Goal: Task Accomplishment & Management: Complete application form

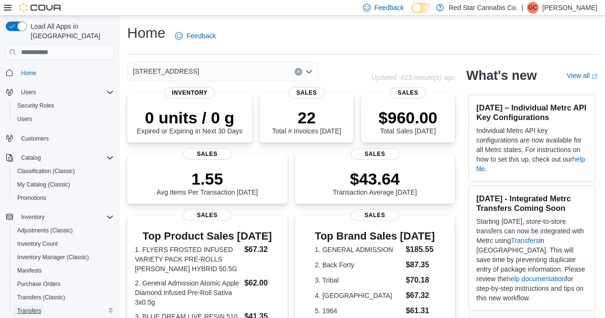
click at [34, 305] on span "Transfers" at bounding box center [29, 310] width 24 height 11
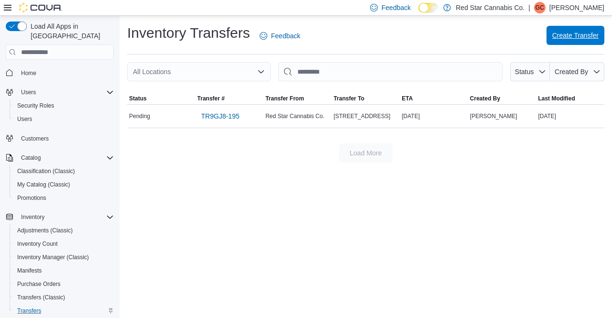
click at [574, 45] on div "Create Transfer" at bounding box center [576, 35] width 58 height 19
click at [565, 37] on span "Create Transfer" at bounding box center [576, 36] width 46 height 10
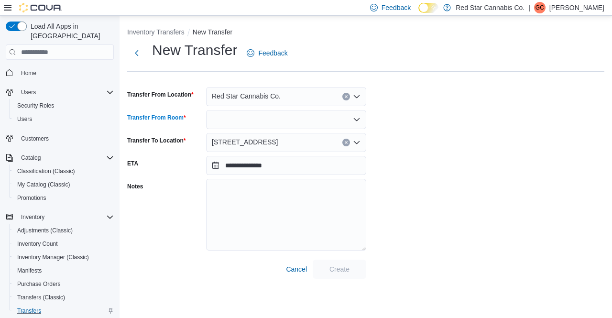
click at [286, 124] on div at bounding box center [286, 119] width 160 height 19
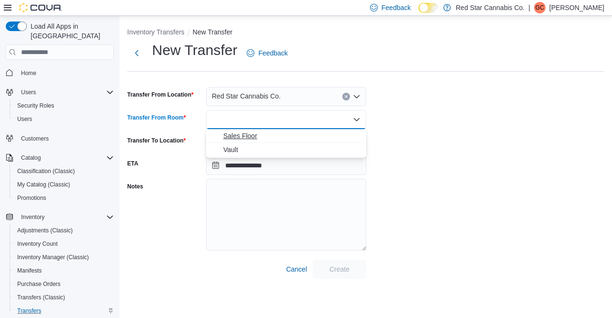
click at [250, 134] on span "Sales Floor" at bounding box center [291, 136] width 137 height 10
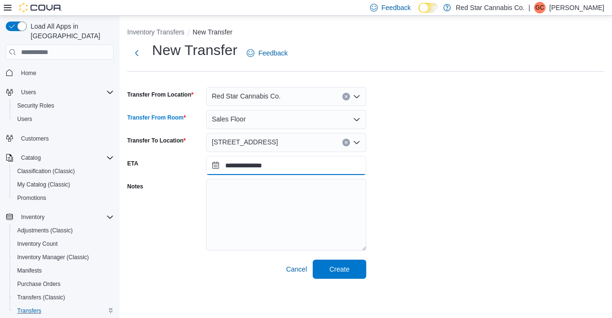
click at [216, 167] on input "**********" at bounding box center [286, 165] width 160 height 19
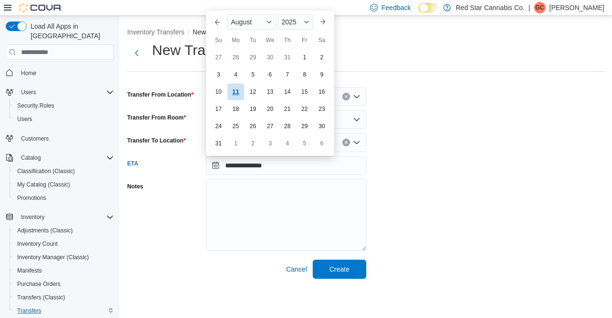
click at [238, 93] on div "11" at bounding box center [235, 92] width 17 height 17
type input "**********"
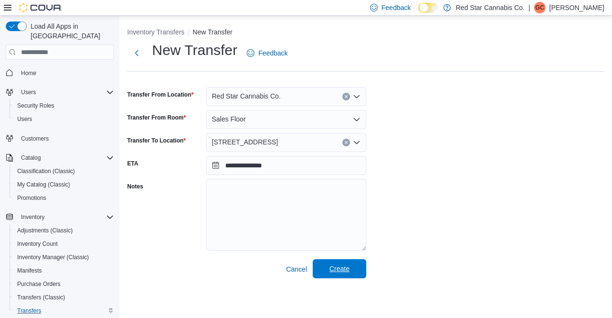
click at [337, 276] on span "Create" at bounding box center [340, 268] width 42 height 19
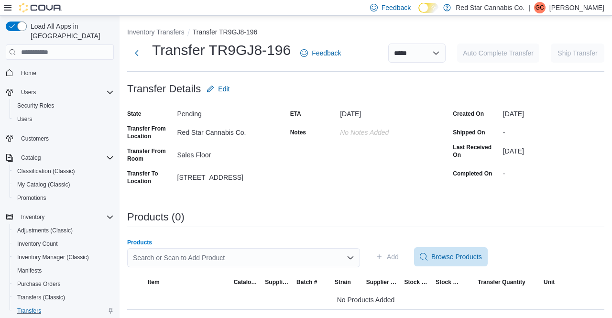
click at [290, 250] on div "Search or Scan to Add Product" at bounding box center [243, 257] width 233 height 19
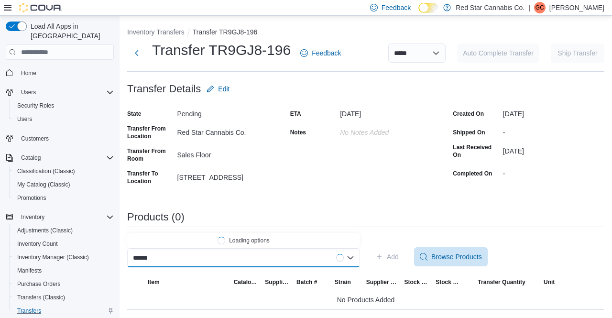
type input "*******"
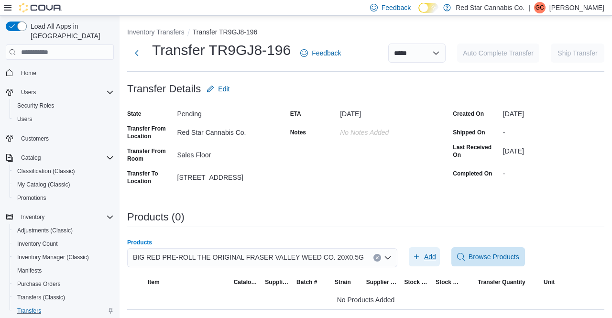
click at [424, 259] on span "Add" at bounding box center [430, 257] width 12 height 10
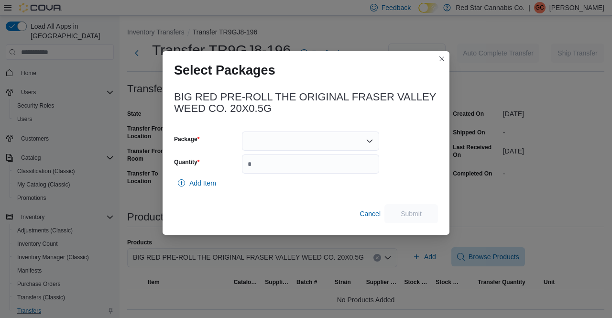
click at [249, 135] on div at bounding box center [310, 141] width 137 height 19
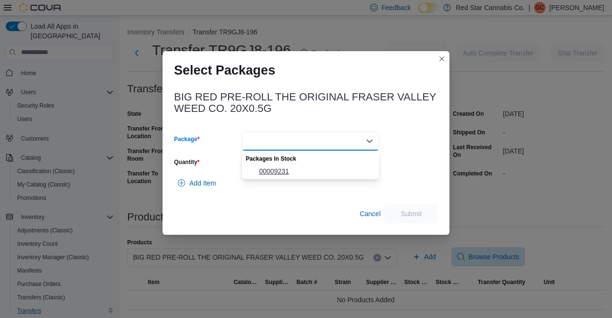
click at [260, 173] on span "00009231" at bounding box center [316, 171] width 114 height 10
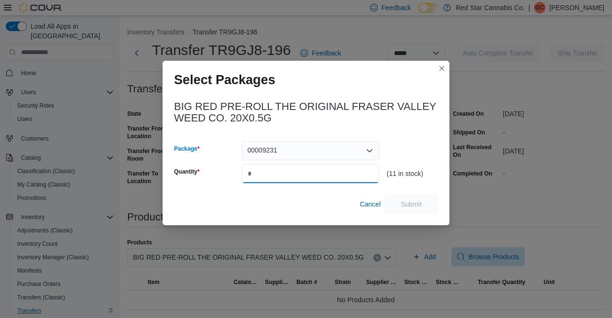
click at [260, 173] on input "Quantity" at bounding box center [310, 173] width 137 height 19
type input "*"
click at [411, 202] on span "Submit" at bounding box center [411, 204] width 21 height 10
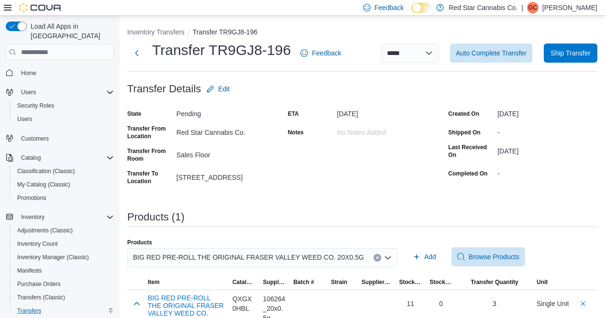
click at [374, 261] on button "Clear input" at bounding box center [378, 258] width 8 height 8
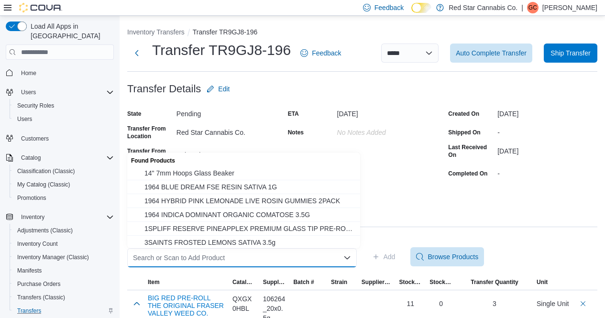
click at [351, 261] on icon "Close list of options" at bounding box center [347, 258] width 8 height 8
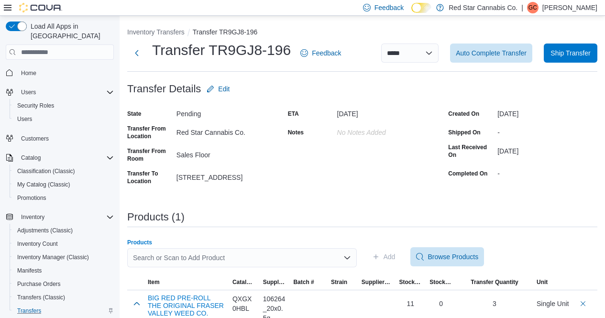
click at [343, 254] on button "Open list of options" at bounding box center [347, 258] width 8 height 8
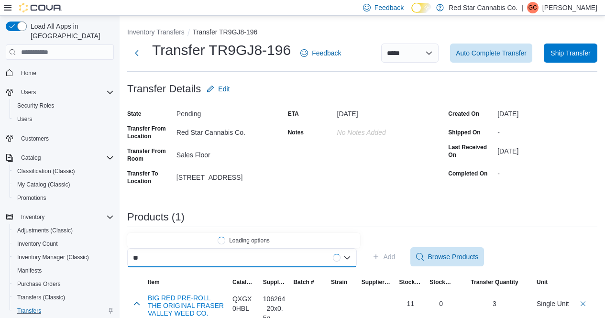
type input "*"
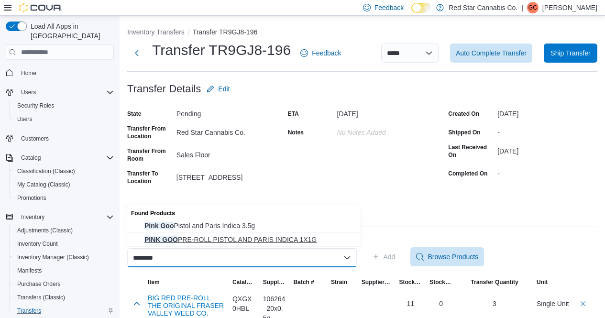
type input "********"
click at [230, 240] on span "PINK GOO PRE-ROLL PISTOL AND PARIS INDICA 1X1G" at bounding box center [249, 240] width 210 height 10
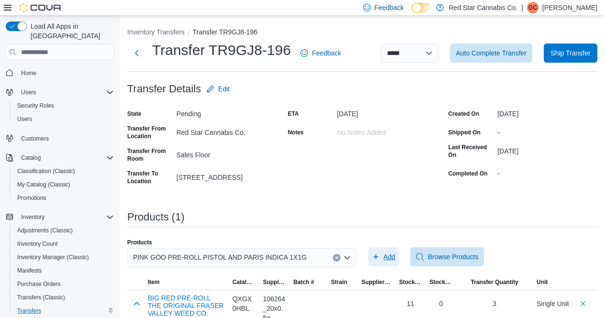
click at [383, 256] on span "Add" at bounding box center [383, 256] width 23 height 19
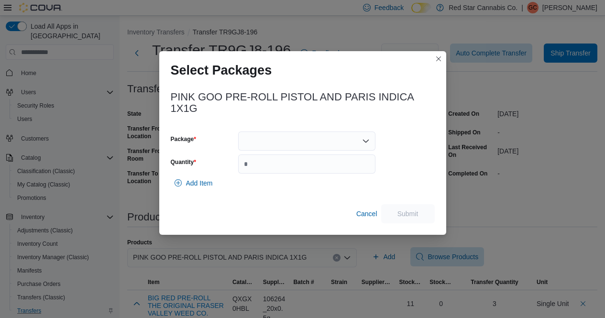
click at [280, 143] on div at bounding box center [306, 141] width 137 height 19
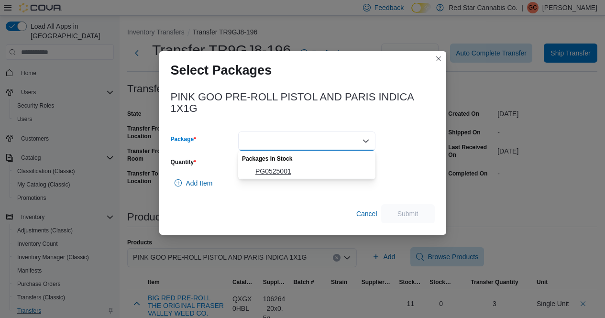
click at [266, 169] on span "PG0525001" at bounding box center [312, 171] width 114 height 10
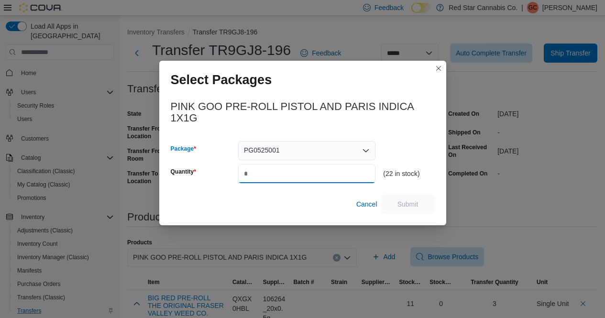
click at [266, 169] on input "Quantity" at bounding box center [306, 173] width 137 height 19
type input "*"
click at [411, 208] on span "Submit" at bounding box center [408, 204] width 21 height 10
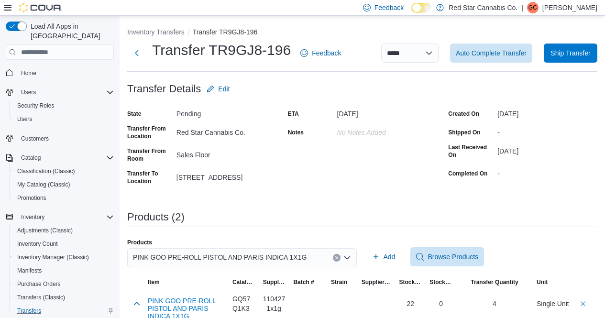
click at [340, 255] on button "Clear input" at bounding box center [337, 258] width 8 height 8
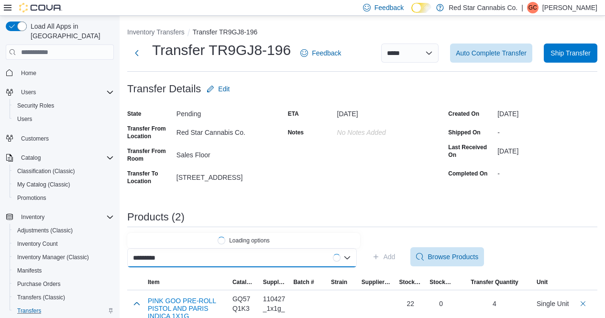
type input "**********"
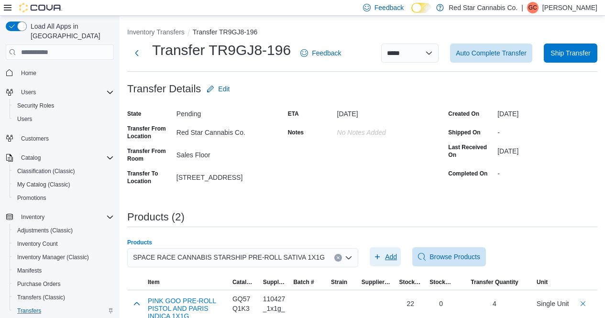
click at [381, 256] on icon "button" at bounding box center [378, 257] width 8 height 8
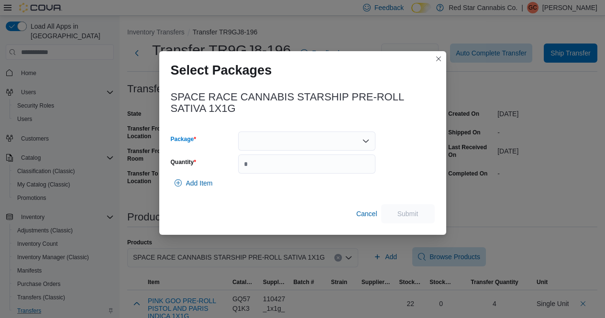
click at [318, 144] on div at bounding box center [306, 141] width 137 height 19
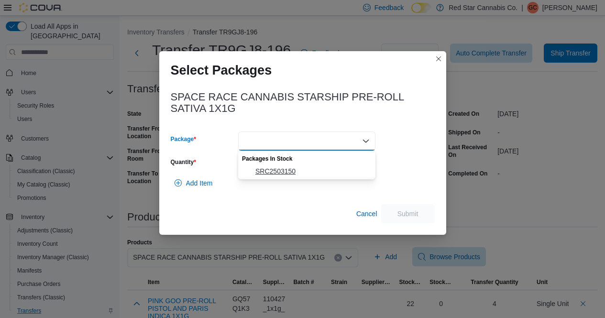
click at [286, 174] on span "SRC2503150" at bounding box center [312, 171] width 114 height 10
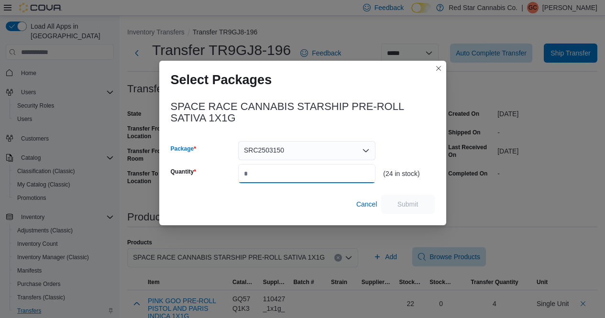
click at [286, 174] on input "Quantity" at bounding box center [306, 173] width 137 height 19
type input "*"
click at [410, 202] on span "Submit" at bounding box center [408, 204] width 21 height 10
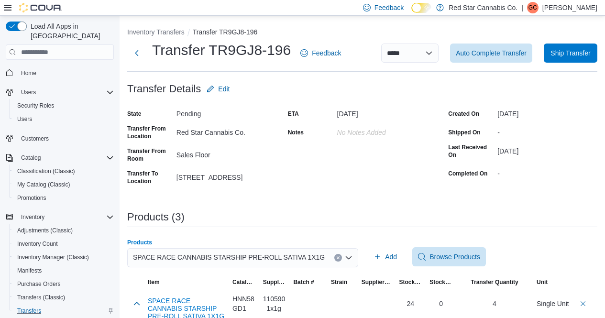
click at [339, 257] on icon "Clear input" at bounding box center [338, 258] width 4 height 4
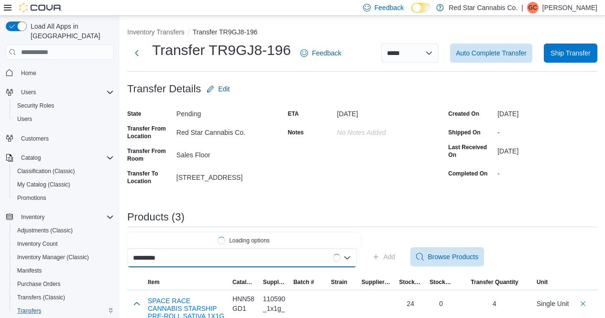
type input "**********"
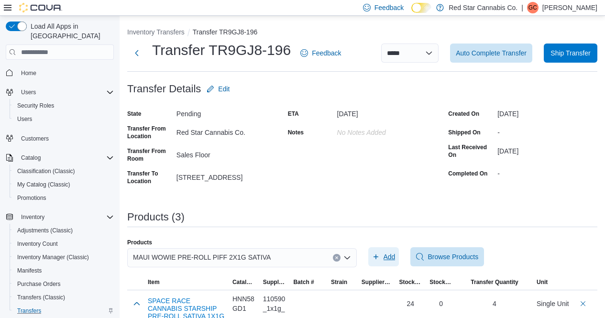
click at [388, 261] on span "Add" at bounding box center [390, 257] width 12 height 10
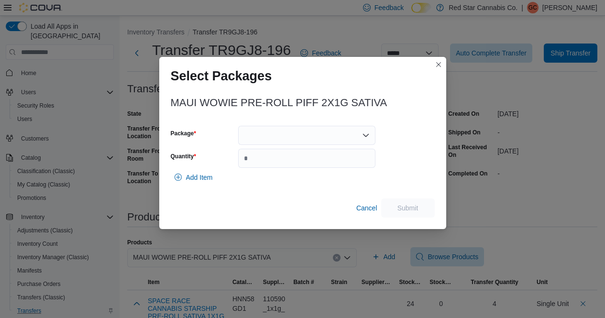
click at [298, 135] on div at bounding box center [306, 135] width 137 height 19
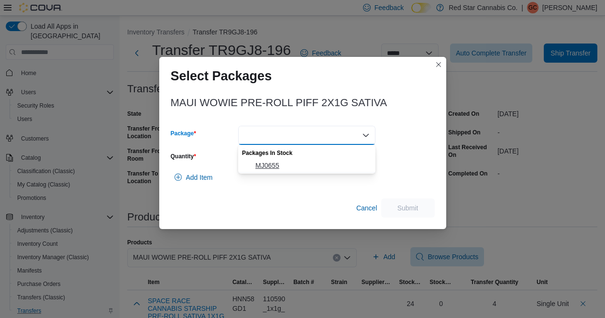
click at [273, 163] on span "MJ0655" at bounding box center [312, 166] width 114 height 10
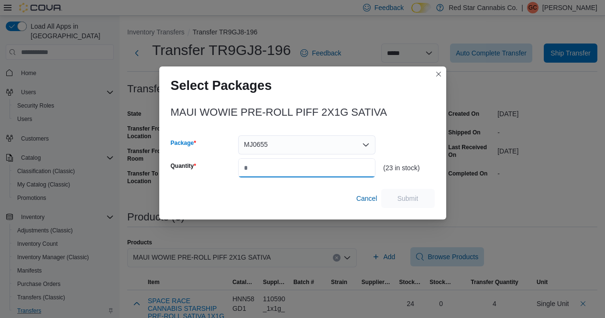
click at [273, 163] on input "Quantity" at bounding box center [306, 167] width 137 height 19
type input "*"
click at [410, 202] on span "Submit" at bounding box center [408, 198] width 21 height 10
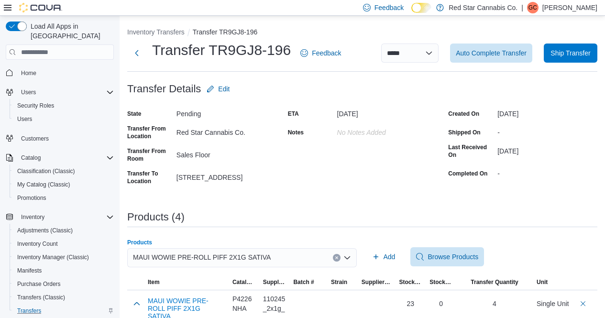
click at [338, 262] on div "MAUI WOWIE PRE-ROLL PIFF 2X1G SATIVA" at bounding box center [242, 257] width 230 height 19
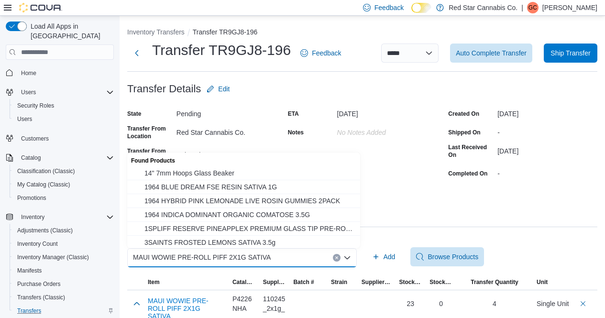
click at [338, 259] on icon "Clear input" at bounding box center [336, 258] width 2 height 2
click at [391, 200] on div "**********" at bounding box center [362, 233] width 470 height 412
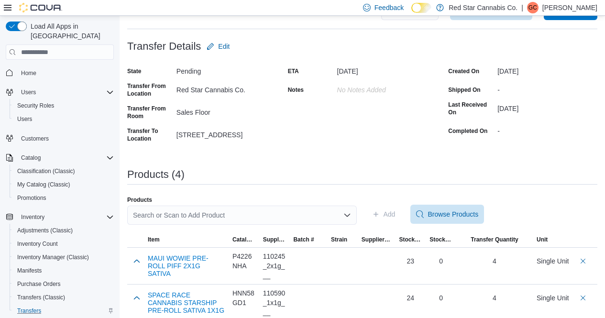
scroll to position [27, 0]
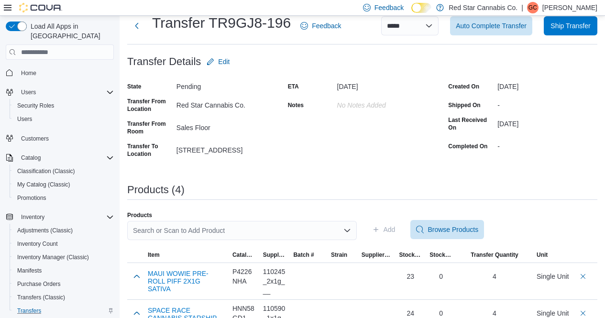
click at [277, 232] on div "Search or Scan to Add Product" at bounding box center [242, 230] width 230 height 19
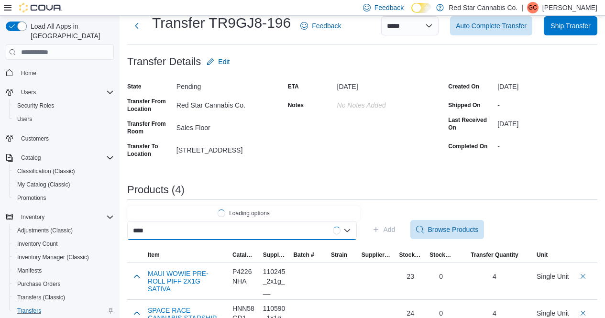
type input "*****"
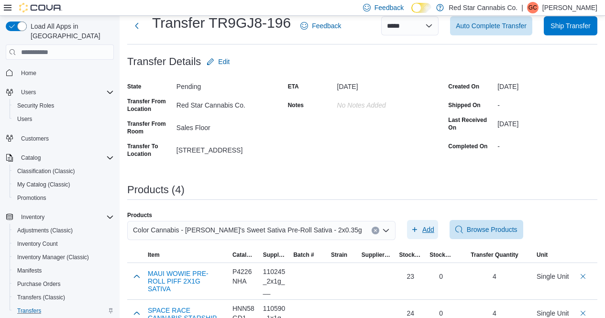
click at [411, 232] on span "Add" at bounding box center [422, 229] width 23 height 19
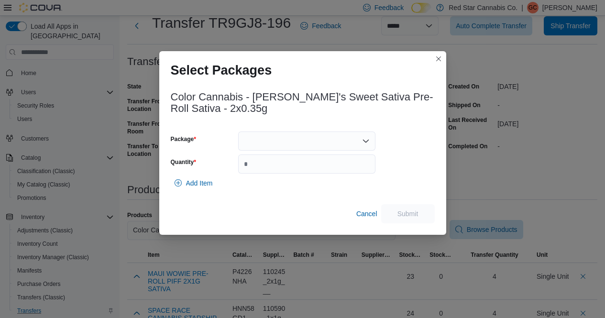
click at [281, 139] on div at bounding box center [306, 141] width 137 height 19
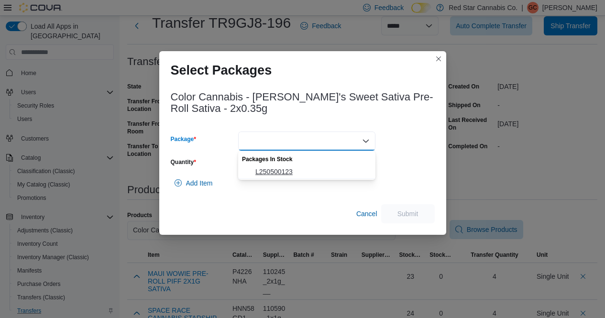
click at [266, 167] on span "L250500123" at bounding box center [312, 172] width 114 height 10
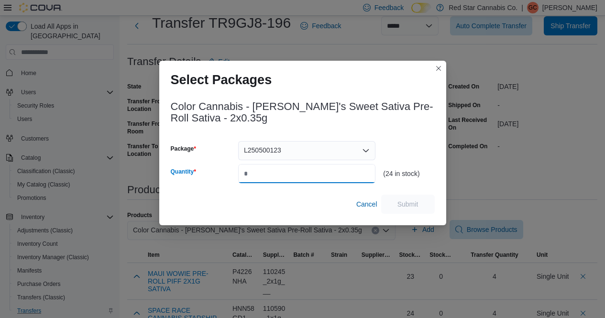
click at [266, 167] on input "Quantity" at bounding box center [306, 173] width 137 height 19
type input "*"
click at [410, 203] on span "Submit" at bounding box center [408, 204] width 21 height 10
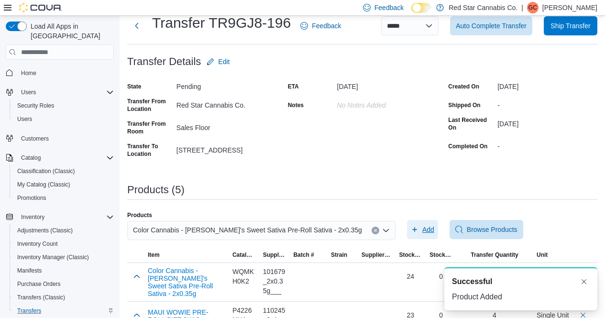
scroll to position [0, 0]
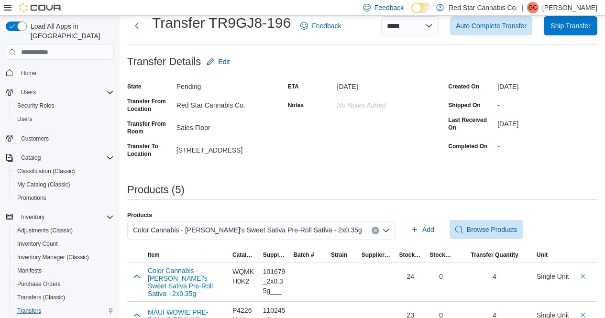
click at [372, 232] on button "Clear input" at bounding box center [376, 231] width 8 height 8
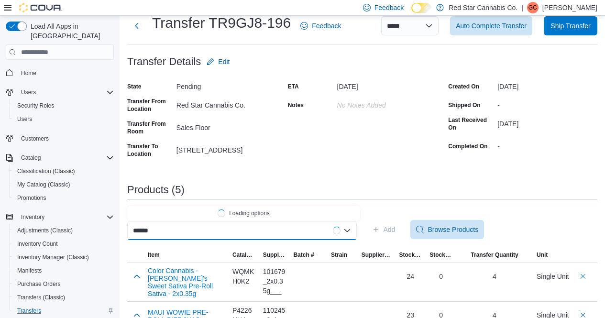
type input "*******"
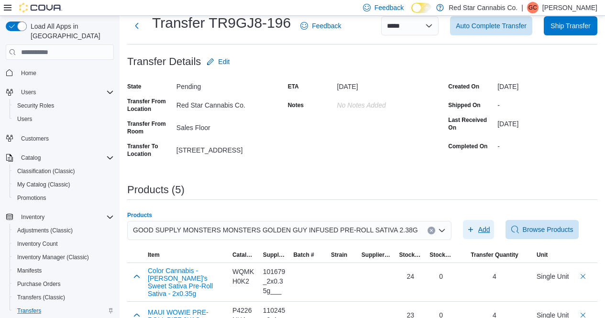
click at [478, 226] on span "Add" at bounding box center [484, 230] width 12 height 10
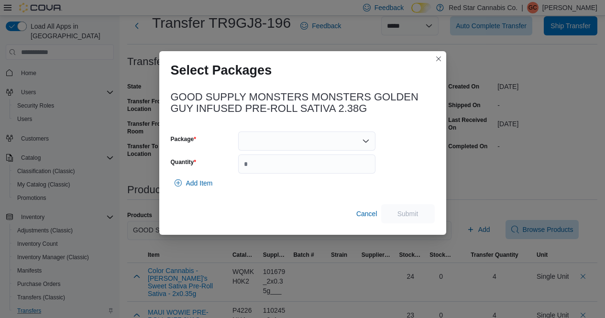
click at [313, 149] on div at bounding box center [306, 141] width 137 height 19
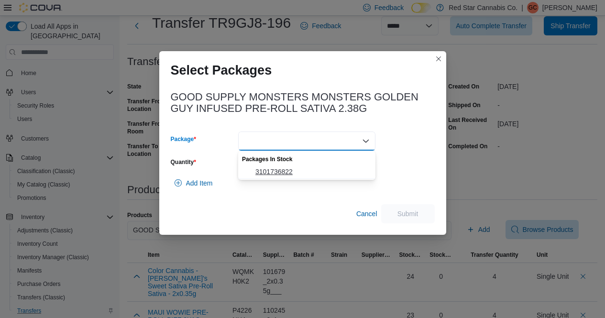
click at [294, 166] on button "3101736822" at bounding box center [306, 172] width 137 height 14
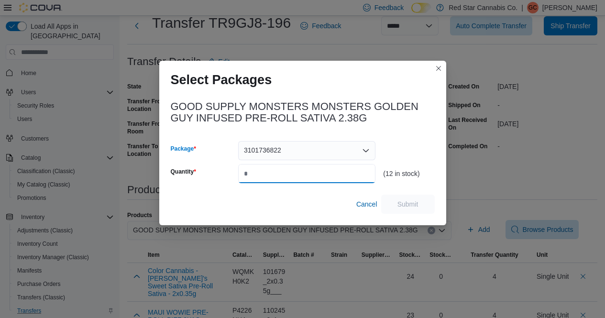
click at [294, 166] on input "Quantity" at bounding box center [306, 173] width 137 height 19
type input "*"
click at [417, 211] on span "Submit" at bounding box center [408, 203] width 42 height 19
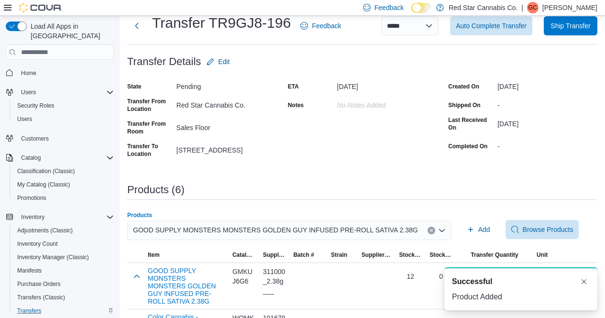
click at [430, 230] on icon "Clear input" at bounding box center [431, 231] width 2 height 2
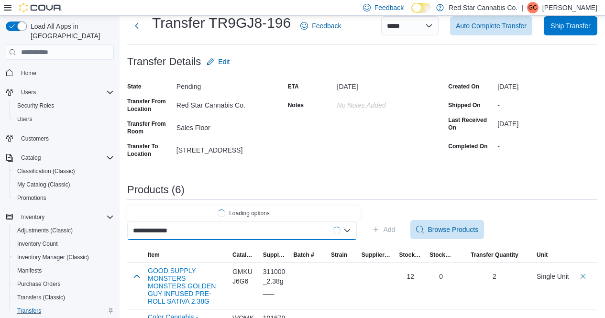
type input "**********"
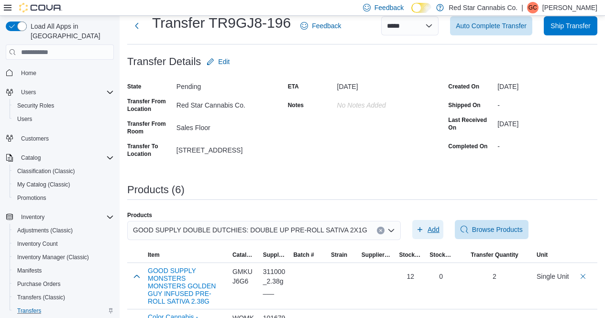
click at [428, 230] on span "Add" at bounding box center [434, 230] width 12 height 10
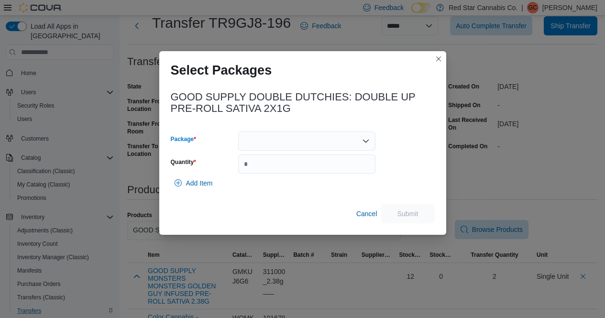
click at [321, 138] on div at bounding box center [306, 141] width 137 height 19
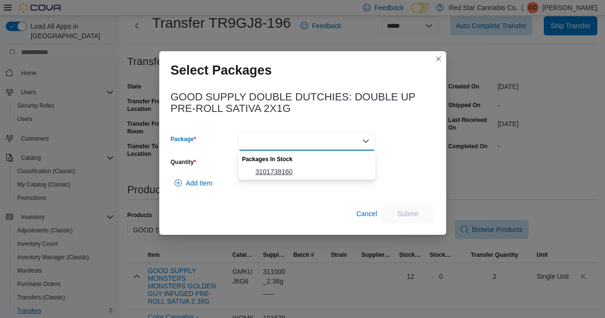
click at [284, 171] on span "3101738160" at bounding box center [312, 172] width 114 height 10
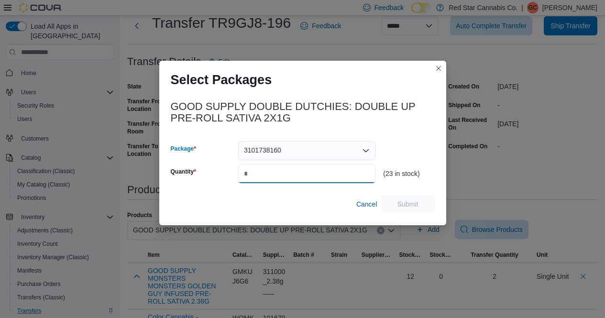
click at [284, 171] on input "Quantity" at bounding box center [306, 173] width 137 height 19
type input "*"
click at [411, 199] on span "Submit" at bounding box center [408, 203] width 42 height 19
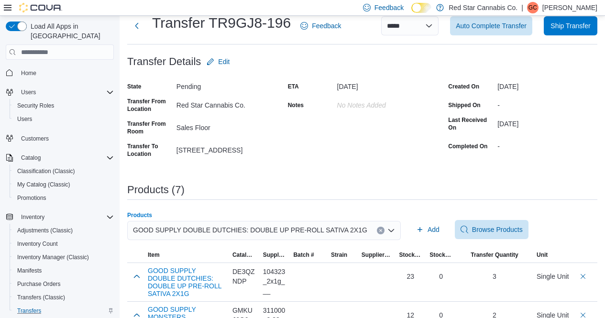
click at [379, 230] on icon "Clear input" at bounding box center [380, 231] width 2 height 2
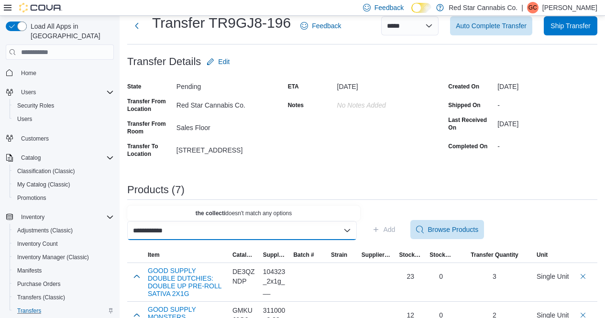
type input "**********"
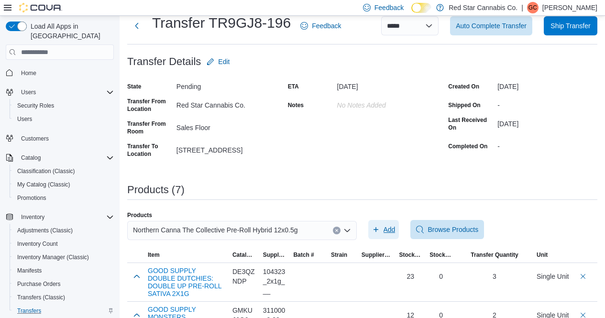
click at [388, 228] on span "Add" at bounding box center [390, 230] width 12 height 10
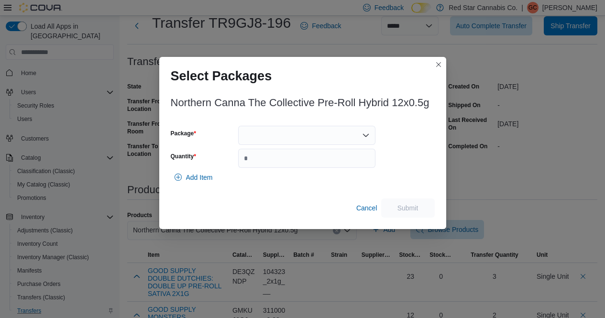
click at [316, 146] on div "Package Quantity" at bounding box center [273, 147] width 205 height 42
click at [308, 135] on div at bounding box center [306, 135] width 137 height 19
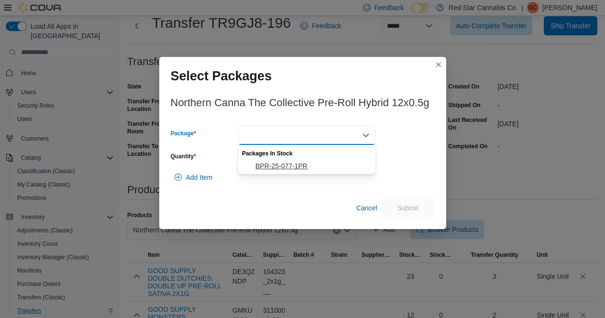
click at [285, 163] on span "BPR-25-077-1PR" at bounding box center [312, 166] width 114 height 10
click at [285, 163] on input "Quantity" at bounding box center [306, 158] width 137 height 19
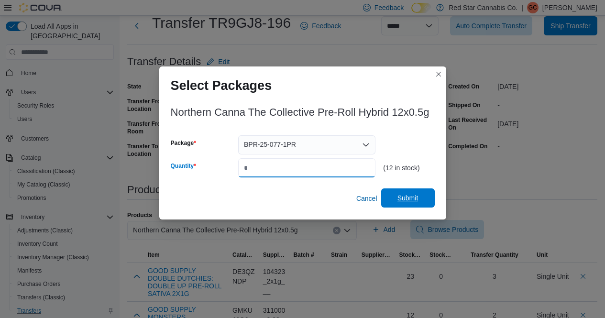
type input "*"
click at [413, 201] on span "Submit" at bounding box center [408, 198] width 21 height 10
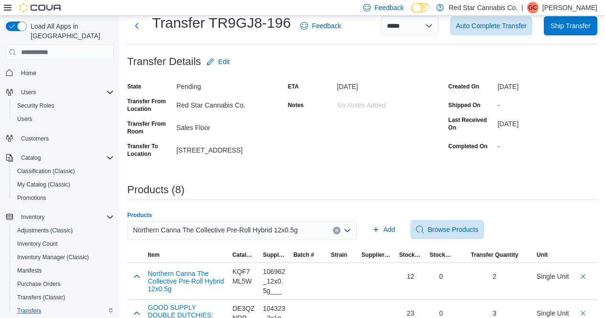
click at [338, 232] on icon "Clear input" at bounding box center [337, 231] width 4 height 4
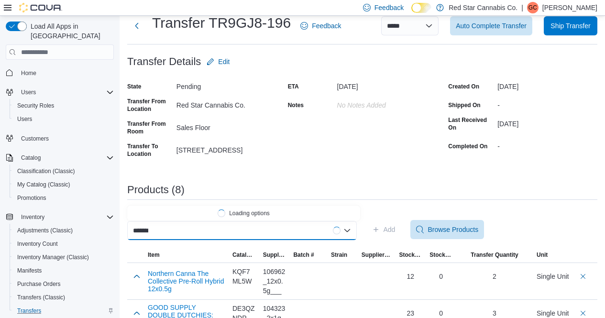
type input "********"
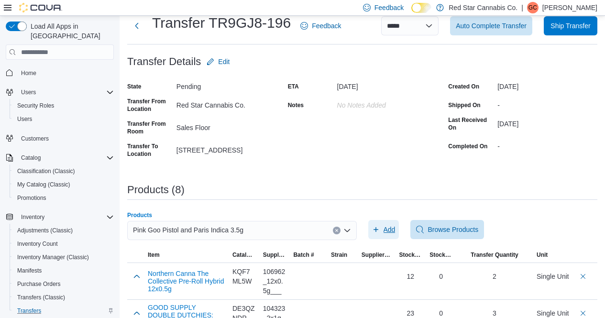
click at [388, 226] on span "Add" at bounding box center [390, 230] width 12 height 10
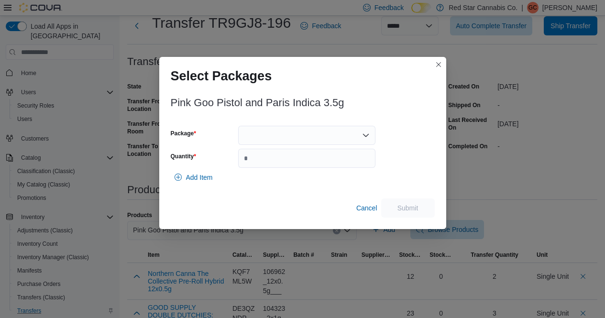
click at [332, 132] on div at bounding box center [306, 135] width 137 height 19
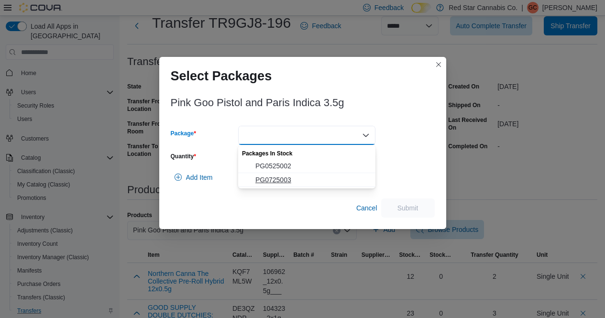
click at [278, 181] on span "PG0725003" at bounding box center [312, 180] width 114 height 10
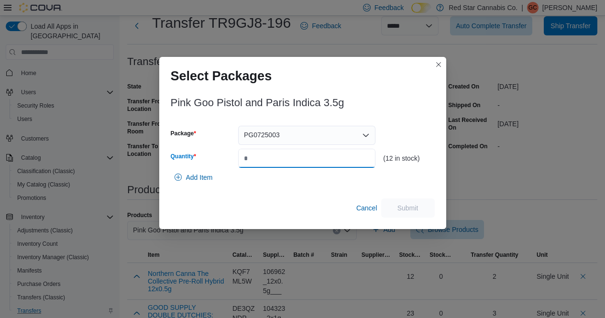
click at [266, 156] on input "Quantity" at bounding box center [306, 158] width 137 height 19
type input "*"
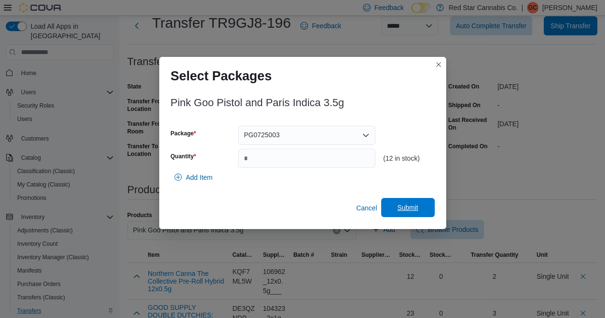
click at [412, 199] on span "Submit" at bounding box center [408, 207] width 42 height 19
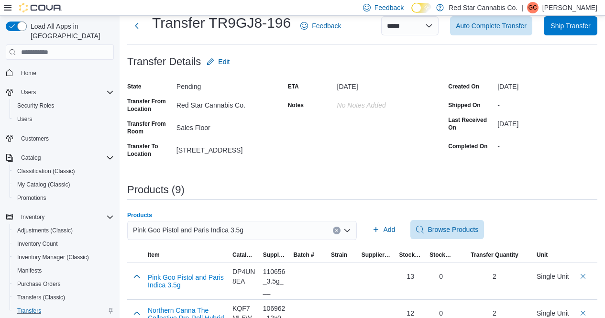
click at [339, 230] on icon "Clear input" at bounding box center [337, 231] width 4 height 4
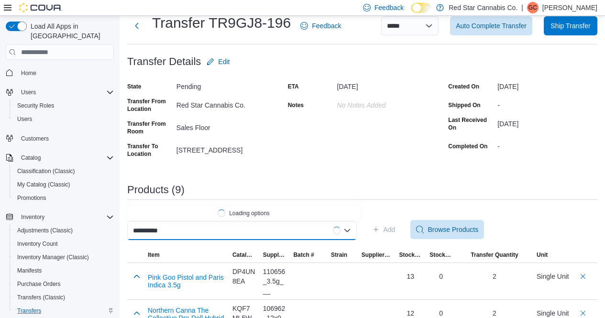
type input "**********"
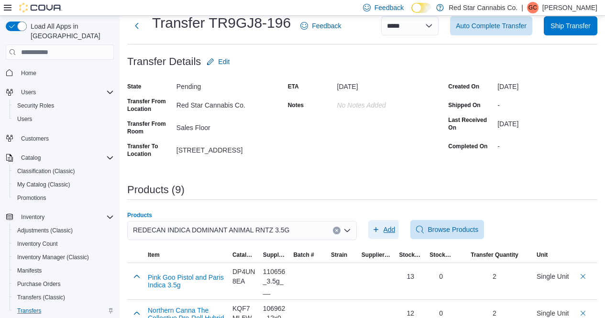
click at [380, 227] on icon "button" at bounding box center [376, 230] width 8 height 8
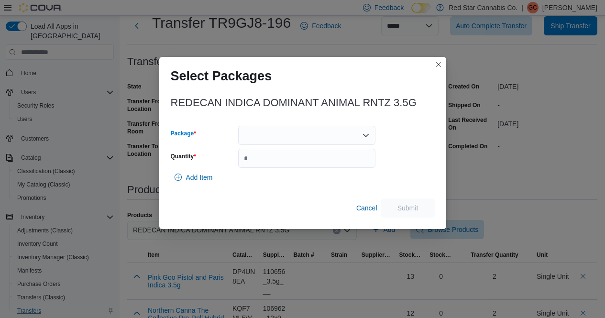
click at [330, 136] on div at bounding box center [306, 135] width 137 height 19
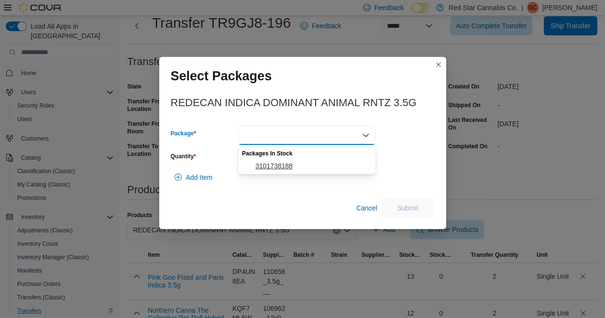
click at [281, 161] on span "3101738188" at bounding box center [312, 166] width 114 height 10
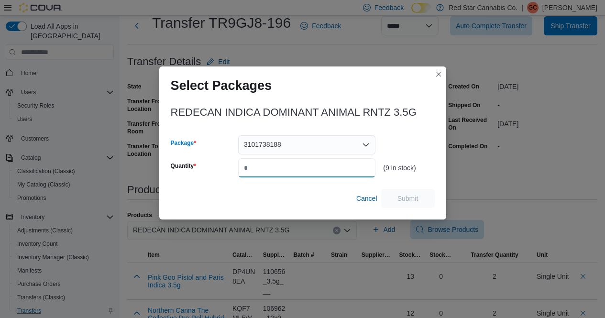
click at [281, 161] on input "Quantity" at bounding box center [306, 167] width 137 height 19
type input "*"
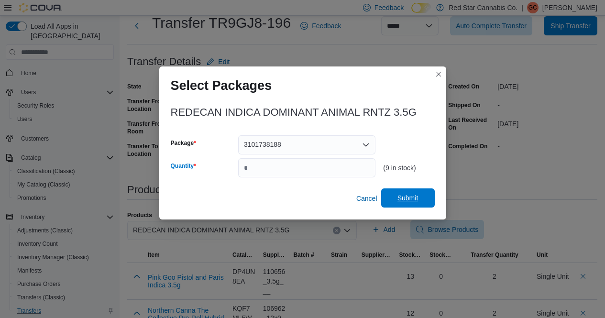
click at [408, 194] on span "Submit" at bounding box center [408, 198] width 21 height 10
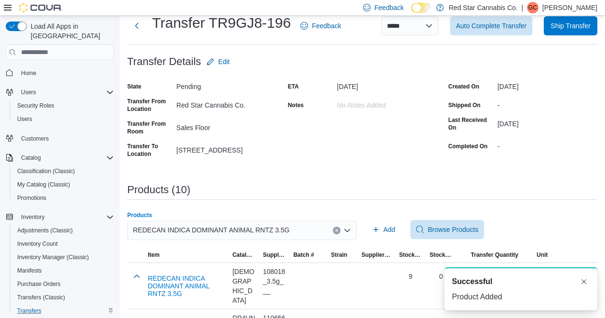
click at [340, 233] on button "Clear input" at bounding box center [337, 231] width 8 height 8
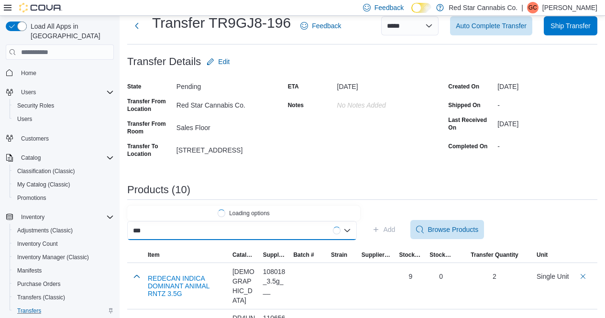
type input "****"
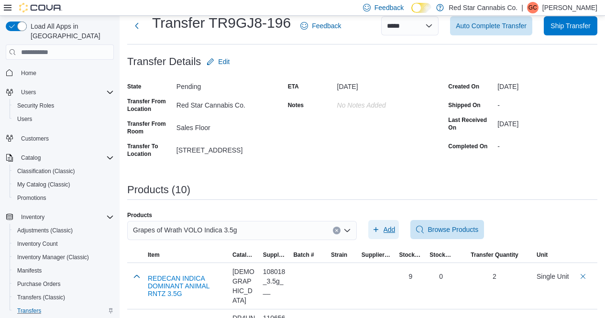
click at [393, 230] on span "Add" at bounding box center [390, 230] width 12 height 10
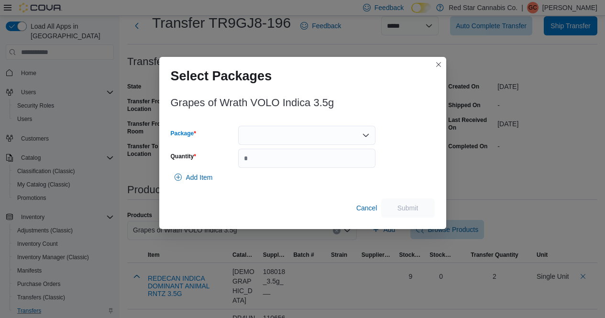
click at [302, 135] on div at bounding box center [306, 135] width 137 height 19
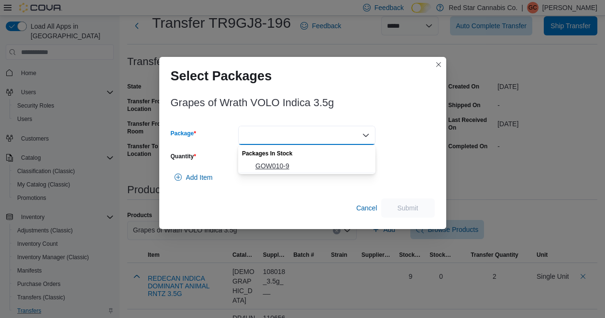
click at [274, 167] on span "GOW010-9" at bounding box center [312, 166] width 114 height 10
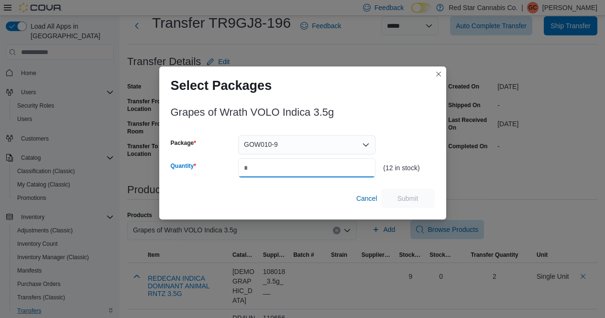
click at [274, 167] on input "Quantity" at bounding box center [306, 167] width 137 height 19
type input "*"
click at [407, 191] on span "Submit" at bounding box center [408, 197] width 42 height 19
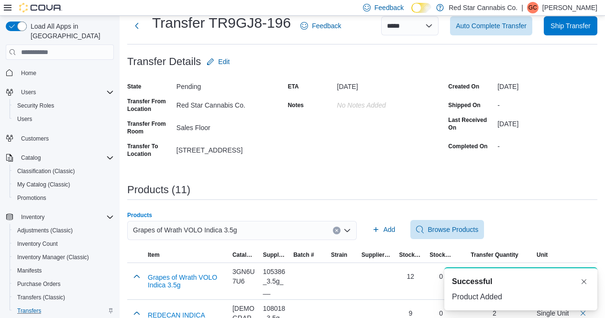
click at [338, 232] on icon "Clear input" at bounding box center [337, 231] width 4 height 4
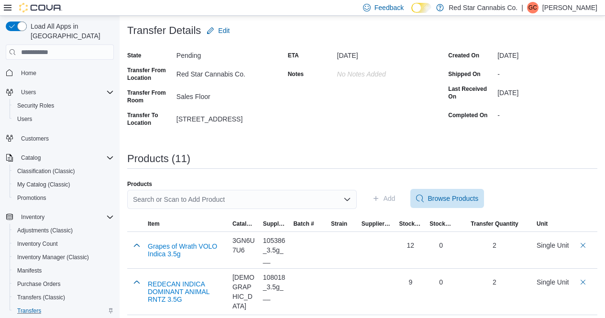
scroll to position [55, 0]
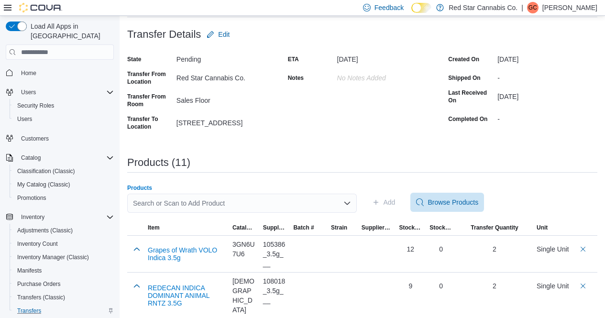
click at [257, 202] on div "Search or Scan to Add Product" at bounding box center [242, 203] width 230 height 19
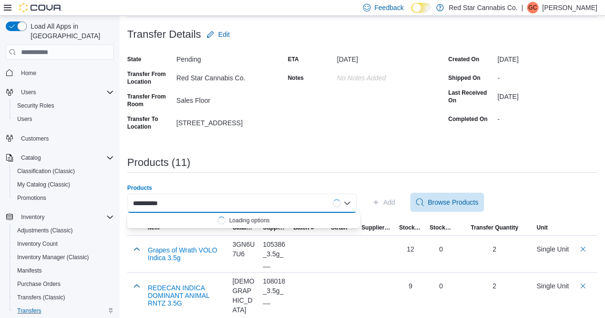
type input "**********"
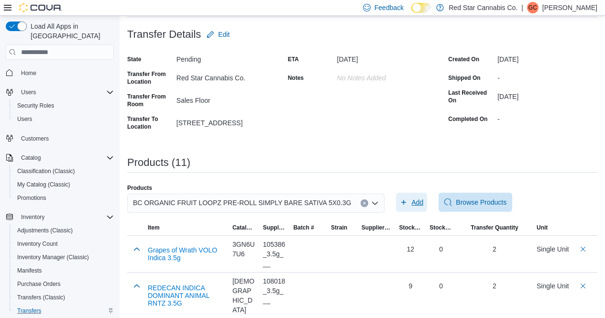
click at [411, 199] on span "Add" at bounding box center [417, 203] width 12 height 10
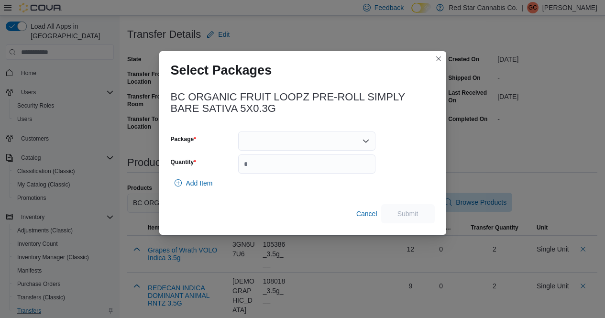
click at [337, 138] on div at bounding box center [306, 141] width 137 height 19
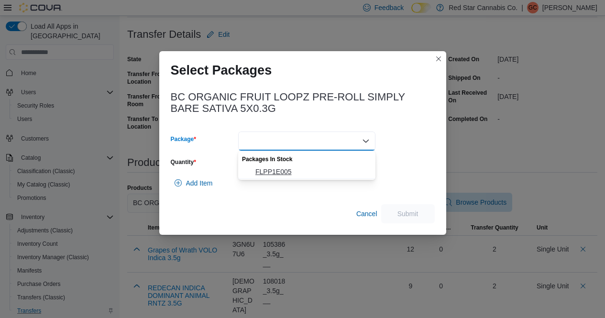
click at [288, 169] on span "FLPP1E005" at bounding box center [312, 172] width 114 height 10
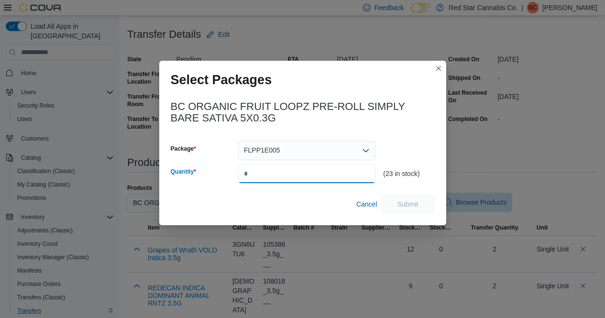
click at [288, 169] on input "Quantity" at bounding box center [306, 173] width 137 height 19
type input "*"
click at [409, 202] on span "Submit" at bounding box center [408, 204] width 21 height 10
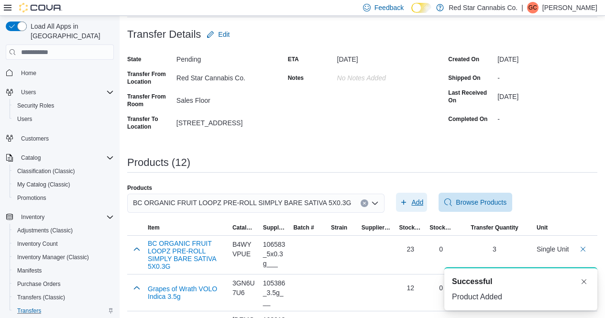
scroll to position [0, 0]
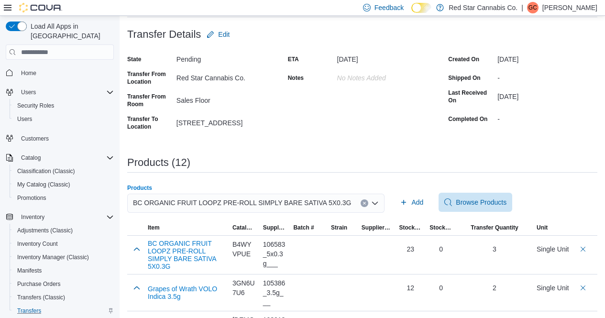
click at [363, 203] on icon "Clear input" at bounding box center [365, 203] width 4 height 4
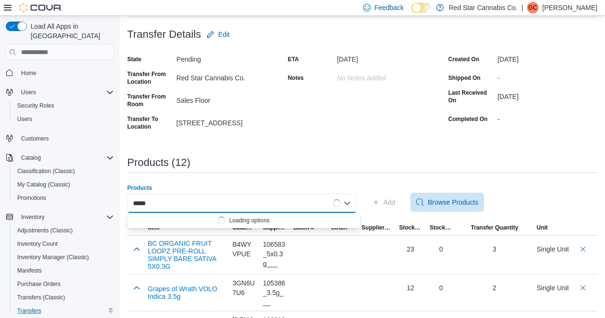
type input "******"
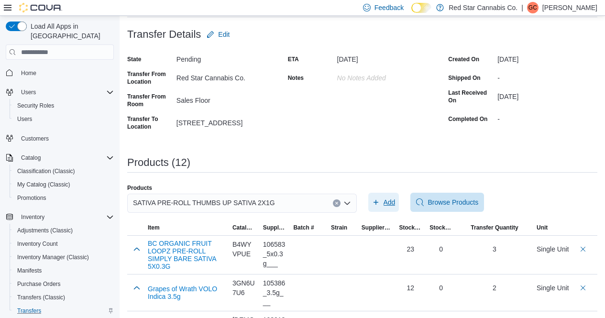
click at [382, 207] on span "Add" at bounding box center [383, 202] width 23 height 19
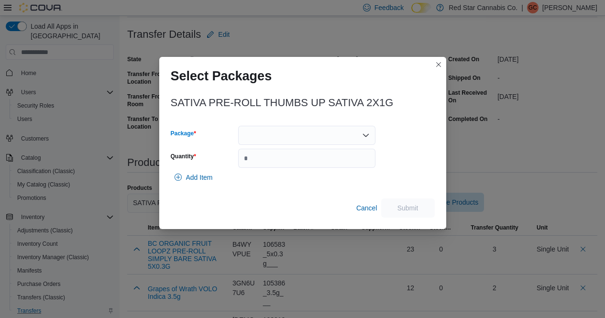
click at [318, 138] on div at bounding box center [306, 135] width 137 height 19
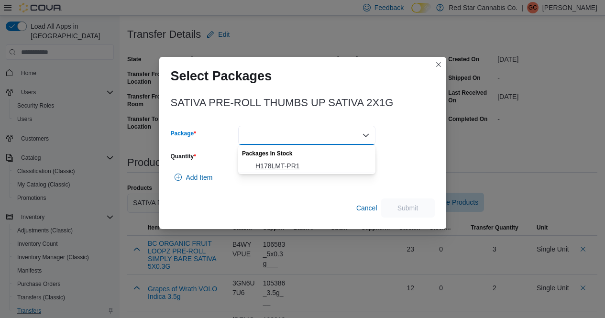
click at [288, 163] on span "H178LMT-PR1" at bounding box center [312, 166] width 114 height 10
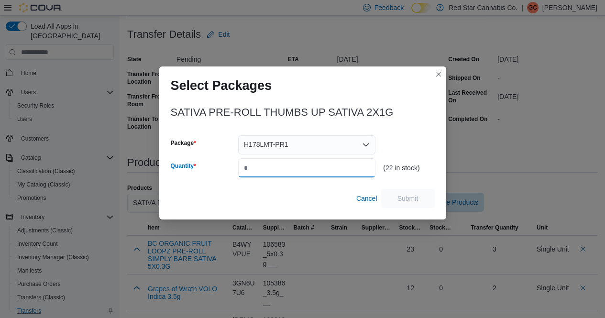
click at [288, 163] on input "Quantity" at bounding box center [306, 167] width 137 height 19
type input "*"
click at [412, 197] on span "Submit" at bounding box center [408, 198] width 21 height 10
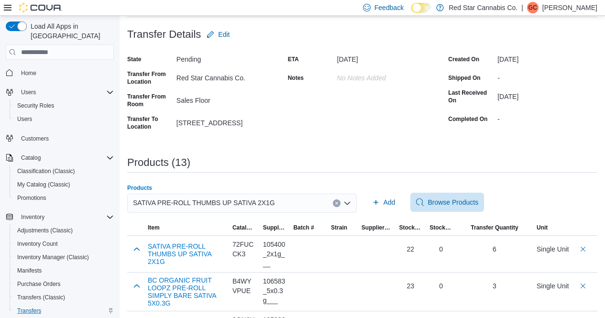
click at [339, 202] on icon "Clear input" at bounding box center [337, 203] width 4 height 4
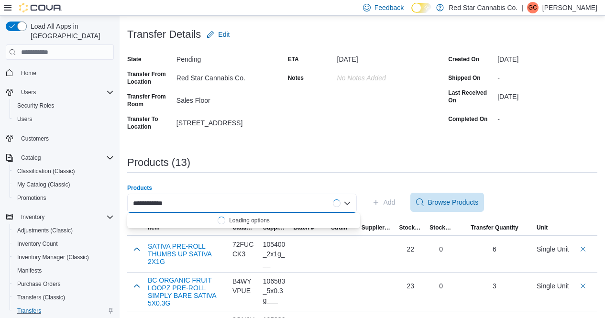
type input "**********"
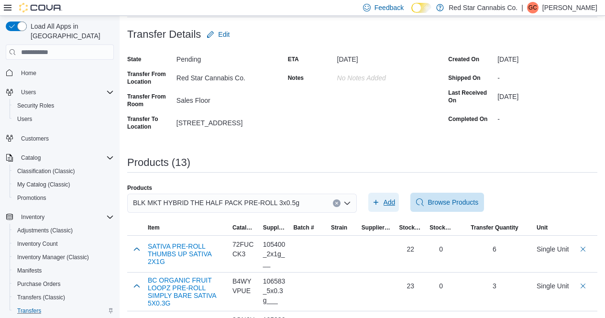
click at [380, 201] on icon "button" at bounding box center [376, 203] width 8 height 8
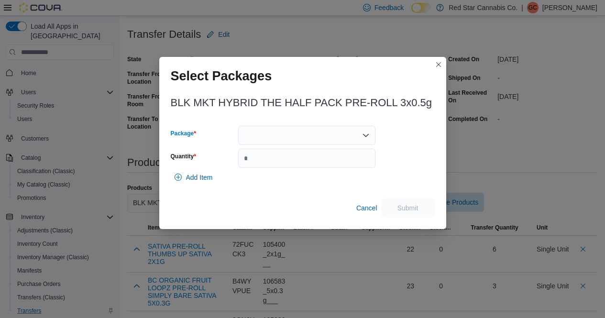
click at [339, 133] on div at bounding box center [306, 135] width 137 height 19
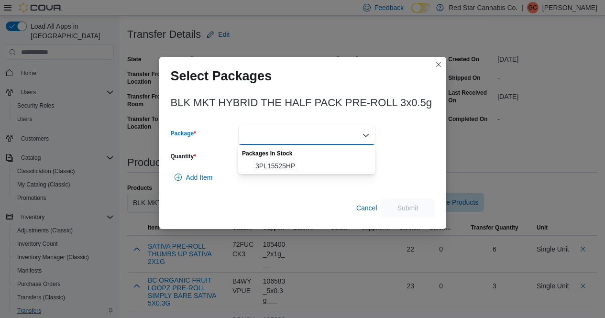
click at [284, 166] on span "3PL15525HP" at bounding box center [312, 166] width 114 height 10
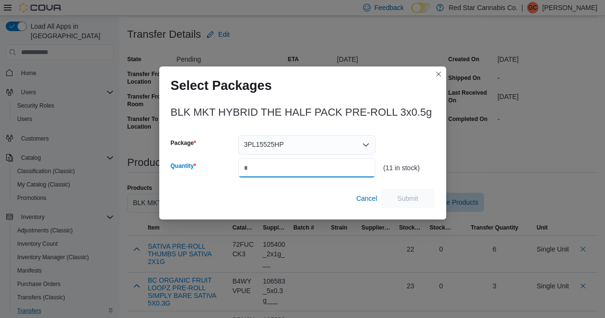
click at [284, 166] on input "Quantity" at bounding box center [306, 167] width 137 height 19
type input "*"
click at [414, 197] on span "Submit" at bounding box center [408, 198] width 21 height 10
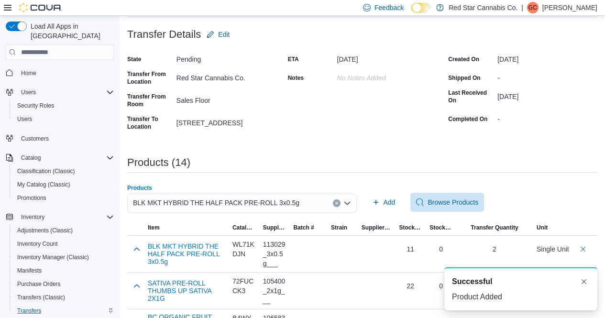
click at [339, 202] on icon "Clear input" at bounding box center [337, 203] width 4 height 4
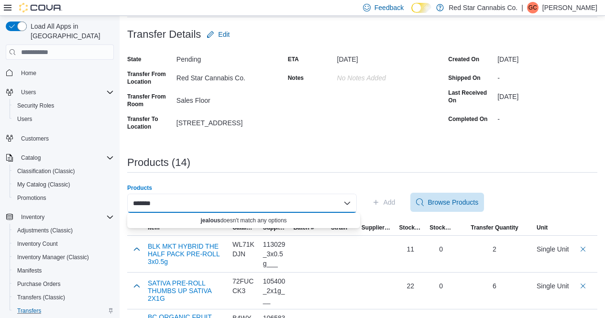
type input "********"
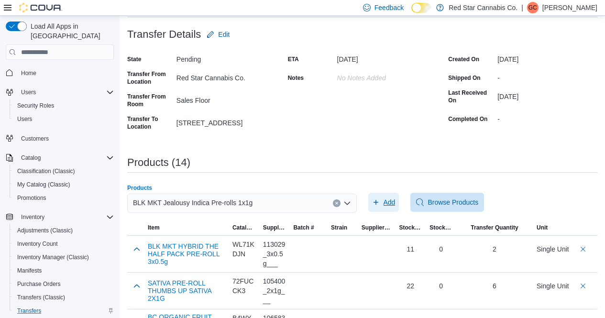
click at [391, 199] on span "Add" at bounding box center [390, 203] width 12 height 10
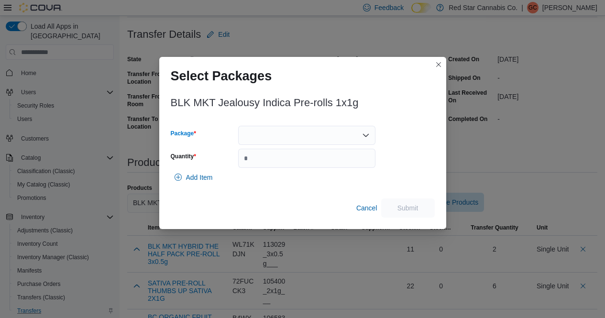
click at [278, 137] on div at bounding box center [306, 135] width 137 height 19
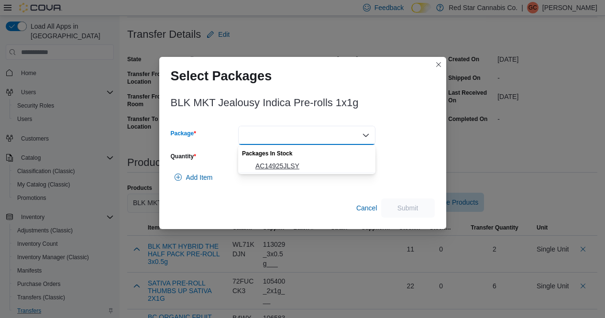
click at [267, 163] on span "AC14925JLSY" at bounding box center [312, 166] width 114 height 10
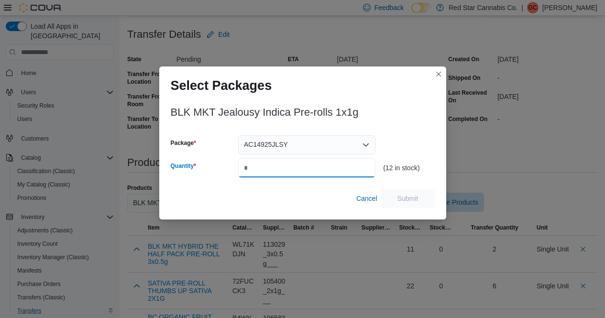
click at [267, 163] on input "Quantity" at bounding box center [306, 167] width 137 height 19
type input "*"
click at [398, 200] on span "Submit" at bounding box center [408, 198] width 21 height 10
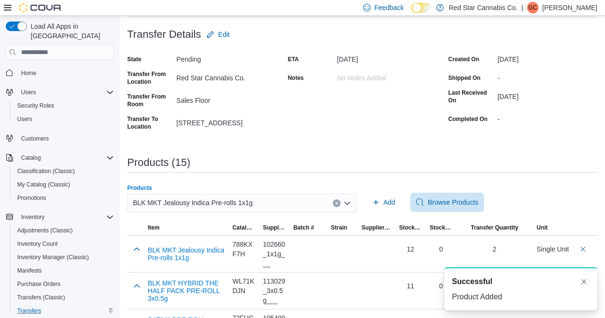
click at [339, 203] on icon "Clear input" at bounding box center [337, 203] width 4 height 4
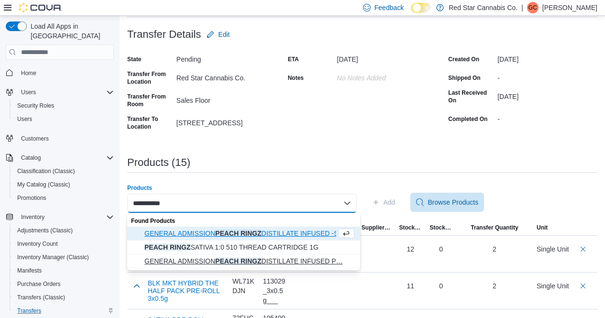
type input "**********"
click at [288, 261] on span "GENERAL ADMISSION PEACH RINGZ DISTILLATE INFUSED P… GENERAL ADMISSION PEACH RIN…" at bounding box center [249, 261] width 210 height 10
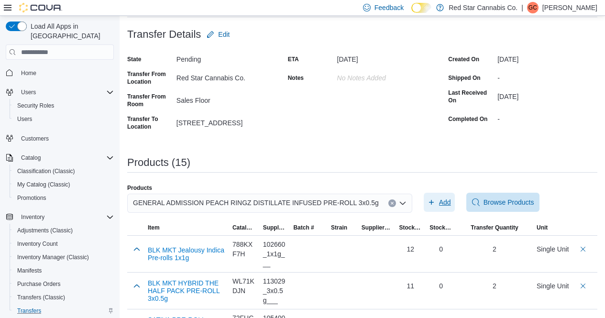
click at [428, 199] on span "Add" at bounding box center [439, 202] width 23 height 19
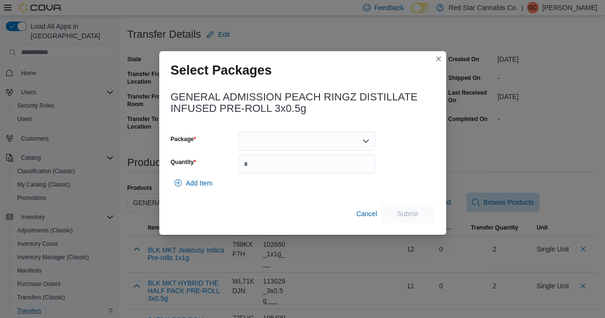
click at [333, 144] on div at bounding box center [306, 141] width 137 height 19
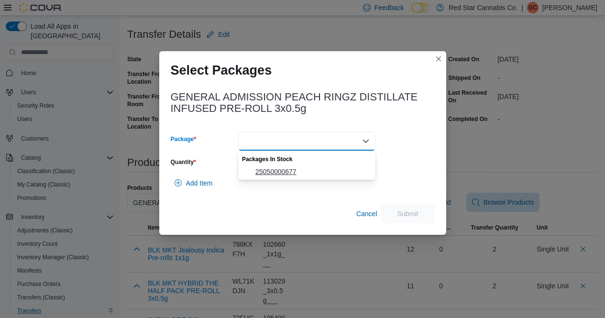
click at [297, 174] on span "25050000677" at bounding box center [312, 172] width 114 height 10
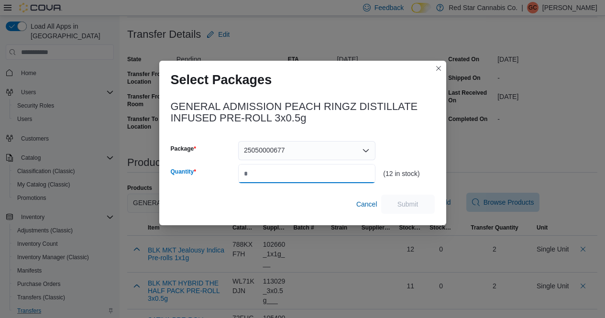
click at [297, 174] on input "Quantity" at bounding box center [306, 173] width 137 height 19
type input "*"
click at [415, 205] on span "Submit" at bounding box center [408, 204] width 21 height 10
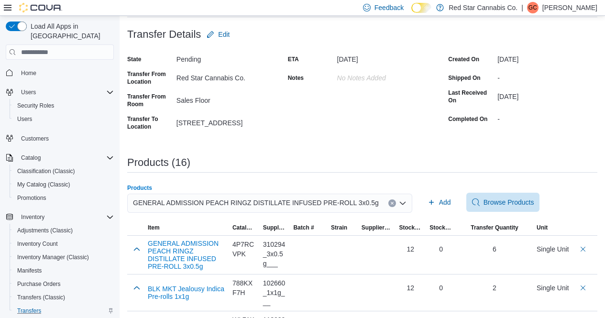
click at [390, 203] on icon "Clear input" at bounding box center [392, 203] width 4 height 4
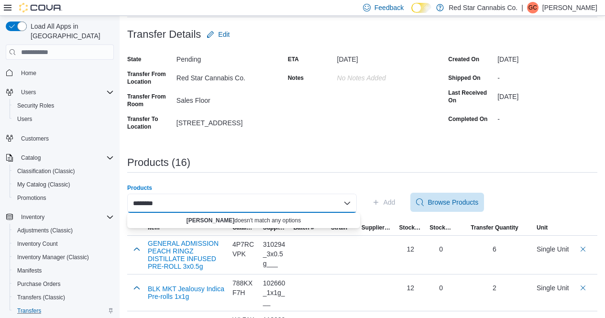
type input "*********"
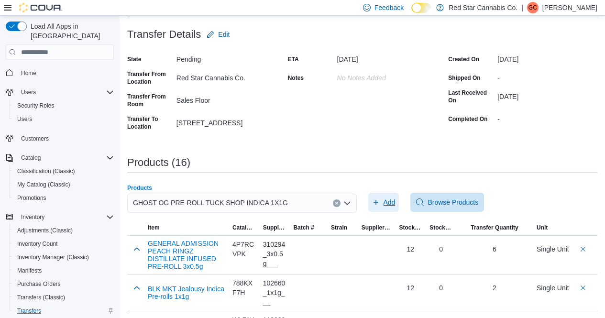
click at [391, 198] on span "Add" at bounding box center [390, 203] width 12 height 10
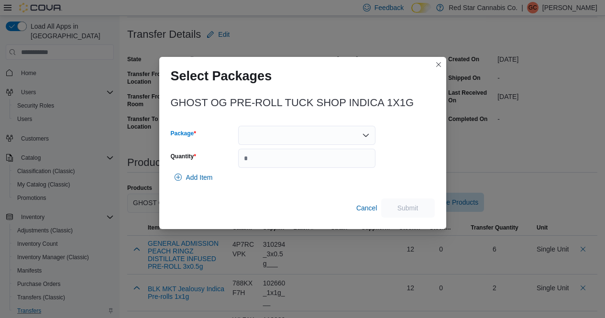
click at [354, 129] on div at bounding box center [306, 135] width 137 height 19
drag, startPoint x: 302, startPoint y: 175, endPoint x: 305, endPoint y: 139, distance: 36.0
click at [305, 139] on div "GHOST OG PRE-ROLL TUCK SHOP INDICA 1X1G Package Quantity Add Item Cancel Submit" at bounding box center [303, 154] width 264 height 126
click at [305, 139] on div at bounding box center [306, 135] width 137 height 19
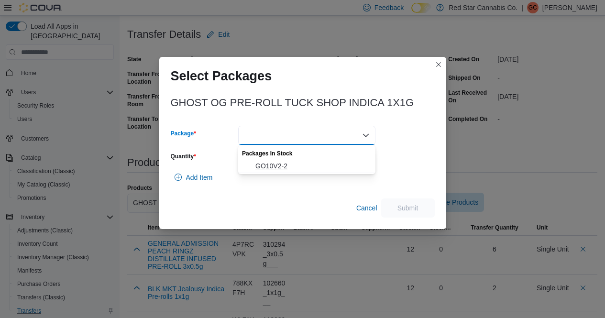
click at [270, 171] on button "GO10V2-2" at bounding box center [306, 166] width 137 height 14
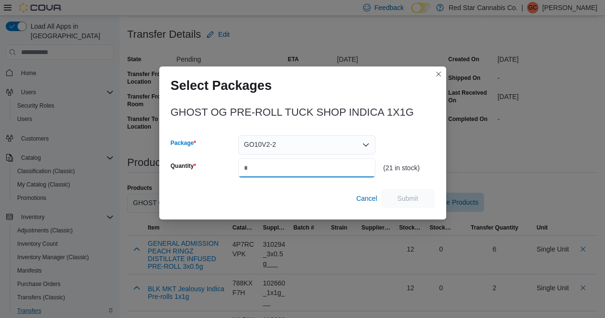
click at [270, 171] on input "Quantity" at bounding box center [306, 167] width 137 height 19
type input "*"
click at [408, 193] on span "Submit" at bounding box center [408, 197] width 42 height 19
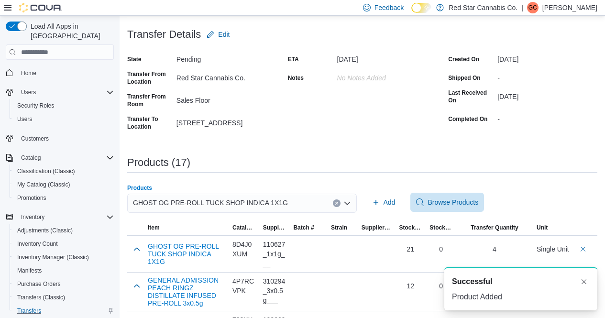
click at [339, 202] on icon "Clear input" at bounding box center [337, 203] width 4 height 4
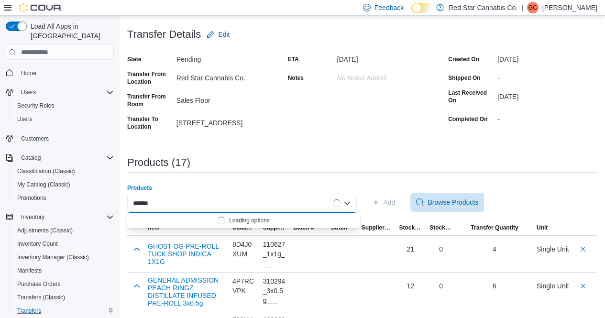
type input "*******"
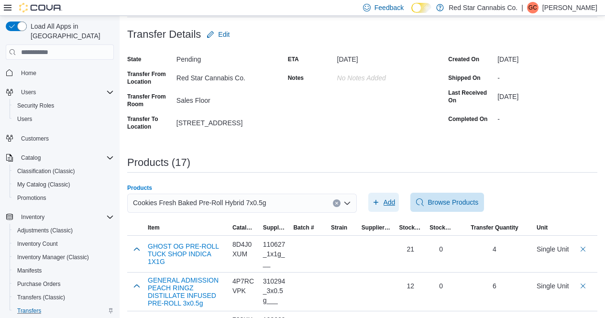
click at [388, 202] on span "Add" at bounding box center [390, 203] width 12 height 10
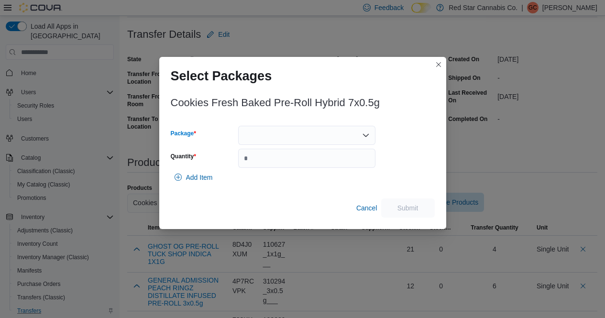
click at [333, 137] on div at bounding box center [306, 135] width 137 height 19
click at [295, 160] on button "906421" at bounding box center [306, 166] width 137 height 14
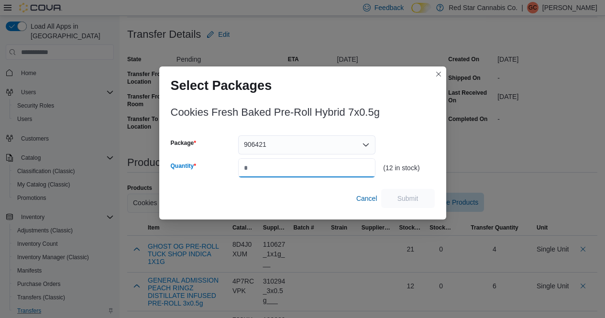
click at [295, 160] on input "Quantity" at bounding box center [306, 167] width 137 height 19
type input "*"
click at [398, 192] on span "Submit" at bounding box center [408, 197] width 42 height 19
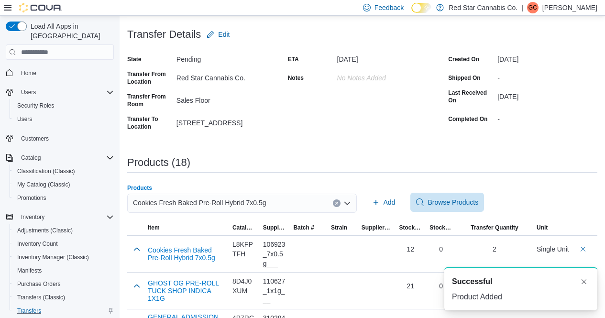
click at [338, 201] on button "Clear input" at bounding box center [337, 203] width 8 height 8
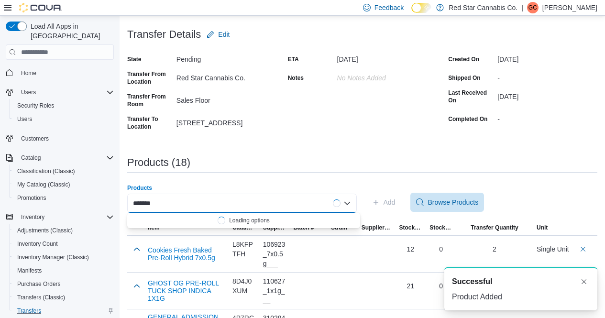
type input "********"
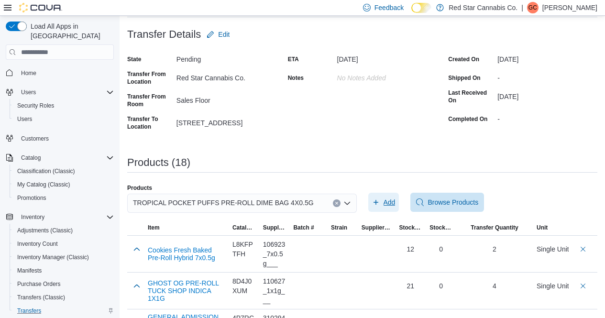
click at [386, 200] on span "Add" at bounding box center [383, 202] width 23 height 19
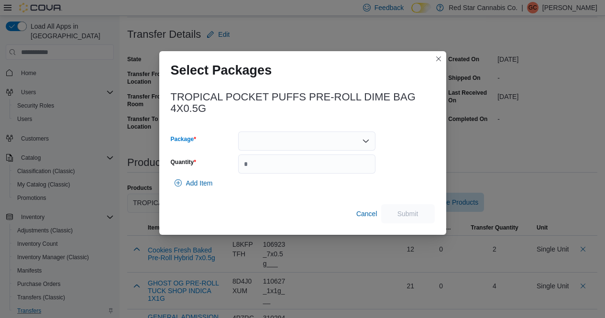
click at [344, 137] on div at bounding box center [306, 141] width 137 height 19
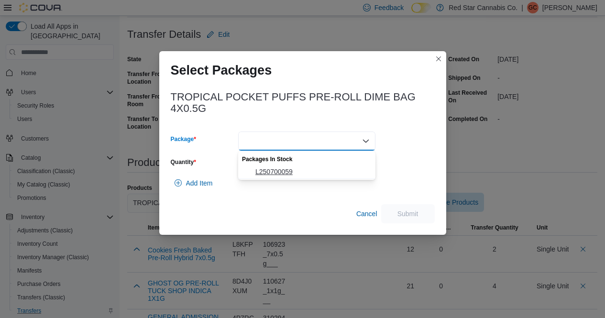
click at [298, 167] on span "L250700059" at bounding box center [312, 172] width 114 height 10
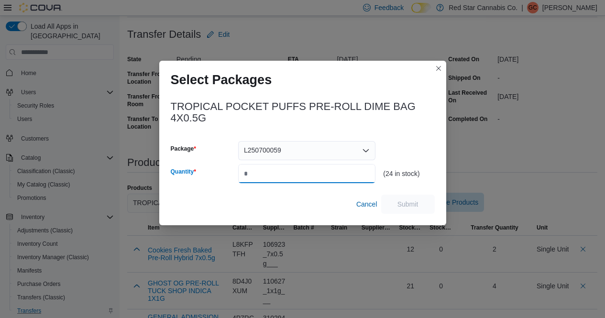
click at [298, 167] on input "Quantity" at bounding box center [306, 173] width 137 height 19
type input "*"
click at [409, 203] on span "Submit" at bounding box center [408, 204] width 21 height 10
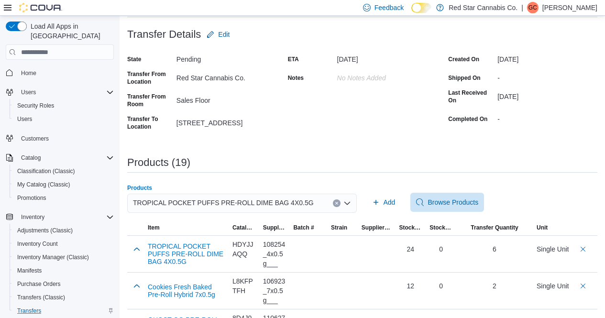
click at [339, 201] on icon "Clear input" at bounding box center [337, 203] width 4 height 4
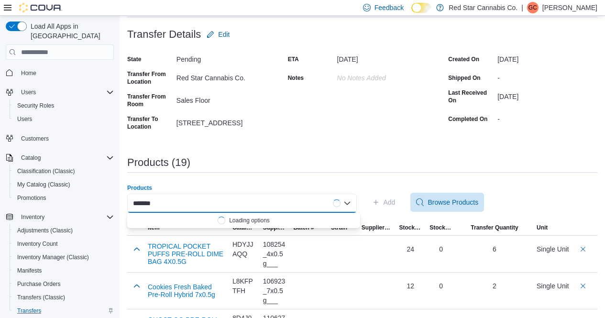
type input "********"
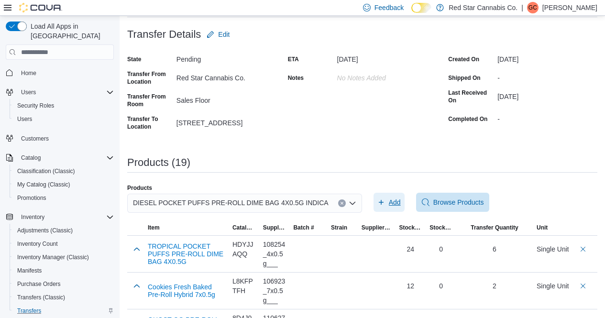
click at [389, 204] on span "Add" at bounding box center [395, 203] width 12 height 10
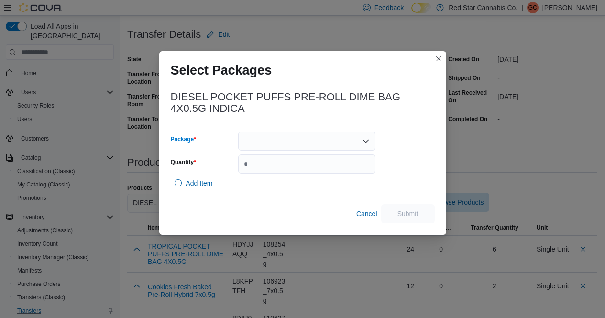
click at [336, 144] on div at bounding box center [306, 141] width 137 height 19
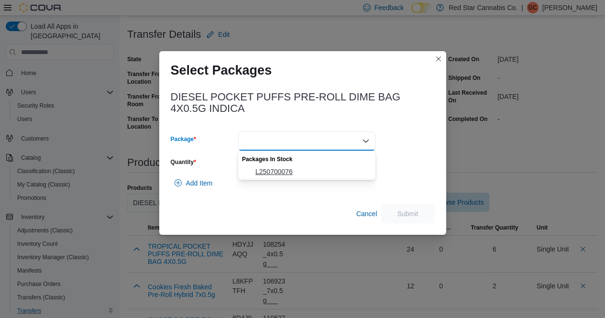
click at [294, 168] on span "L250700076" at bounding box center [312, 172] width 114 height 10
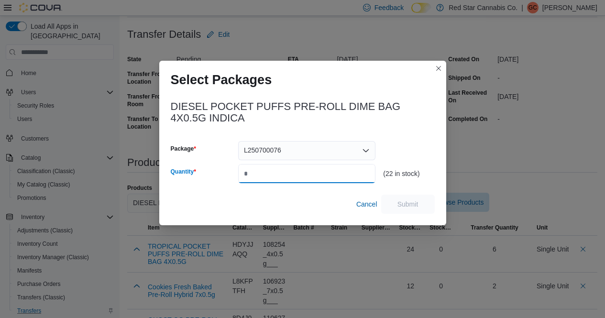
click at [294, 168] on input "Quantity" at bounding box center [306, 173] width 137 height 19
type input "*"
click at [403, 203] on span "Submit" at bounding box center [408, 204] width 21 height 10
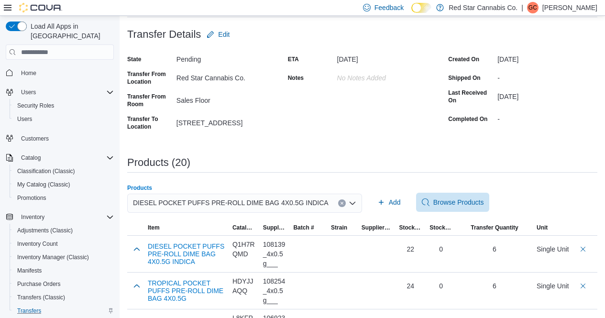
click at [338, 202] on button "Clear input" at bounding box center [342, 203] width 8 height 8
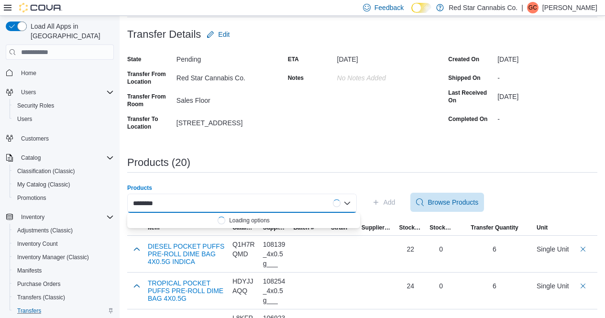
type input "*********"
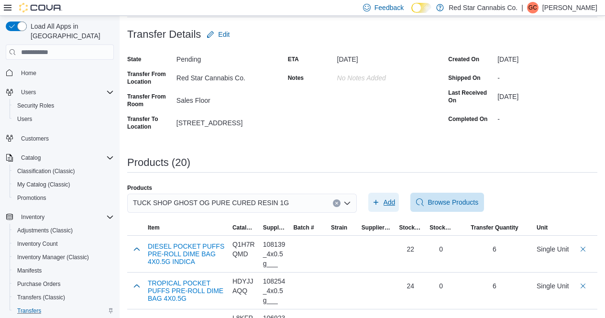
click at [387, 201] on span "Add" at bounding box center [383, 202] width 23 height 19
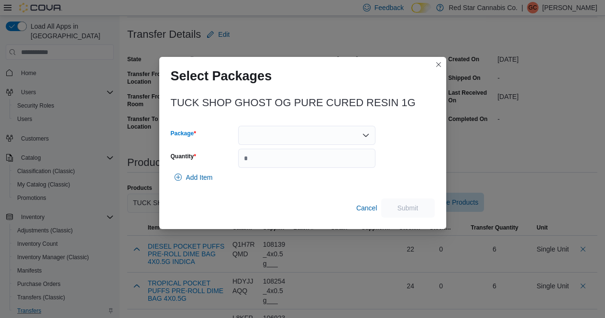
click at [321, 138] on div at bounding box center [306, 135] width 137 height 19
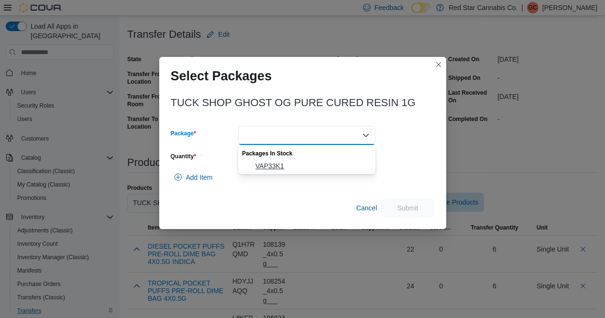
click at [299, 160] on button "VAP33K1" at bounding box center [306, 166] width 137 height 14
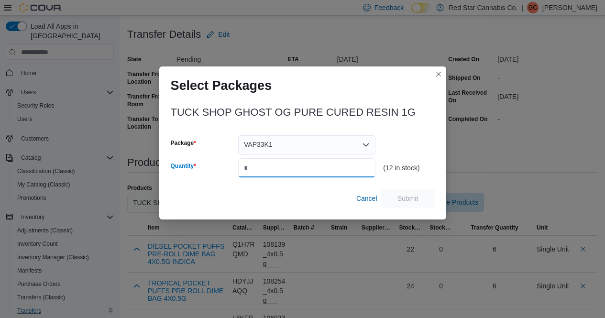
click at [299, 160] on input "Quantity" at bounding box center [306, 167] width 137 height 19
type input "*"
click at [402, 197] on span "Submit" at bounding box center [408, 198] width 21 height 10
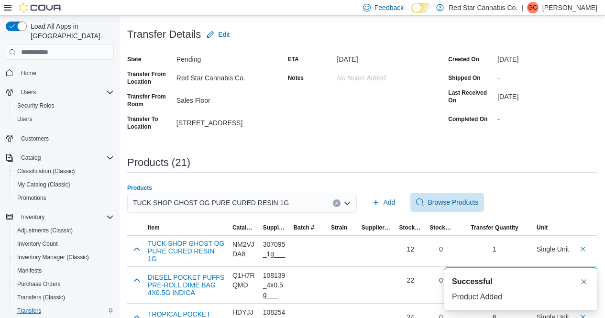
click at [339, 203] on icon "Clear input" at bounding box center [337, 203] width 4 height 4
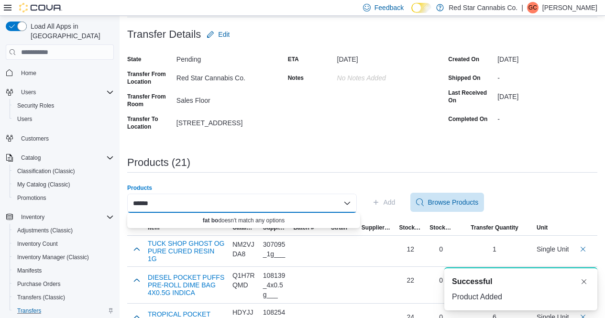
type input "*******"
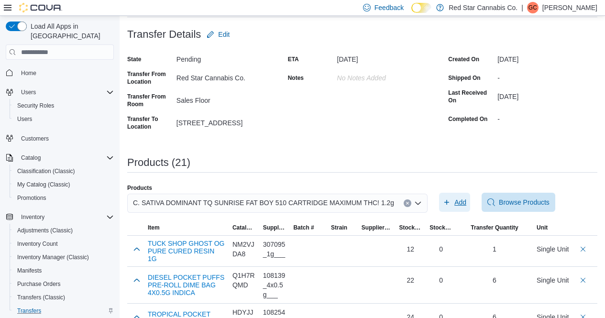
click at [443, 203] on span "Add" at bounding box center [454, 202] width 23 height 19
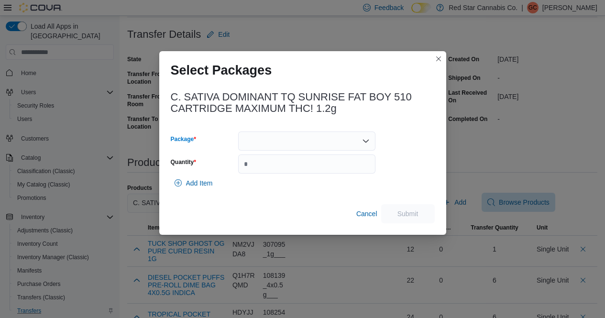
click at [329, 138] on div at bounding box center [306, 141] width 137 height 19
click at [277, 170] on span "007898" at bounding box center [312, 172] width 114 height 10
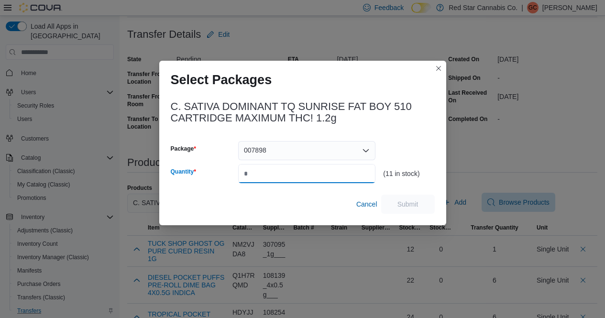
click at [277, 170] on input "Quantity" at bounding box center [306, 173] width 137 height 19
type input "*"
click at [416, 202] on span "Submit" at bounding box center [408, 204] width 21 height 10
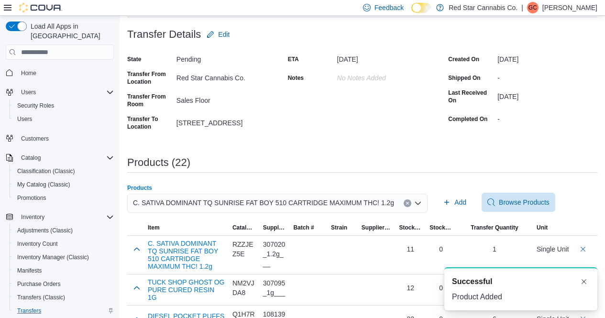
click at [406, 203] on icon "Clear input" at bounding box center [408, 203] width 4 height 4
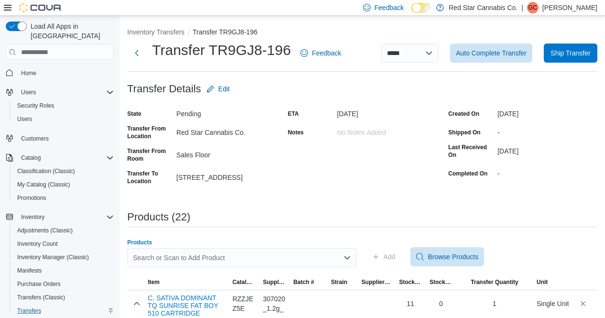
click at [241, 262] on div "Search or Scan to Add Product" at bounding box center [242, 257] width 230 height 19
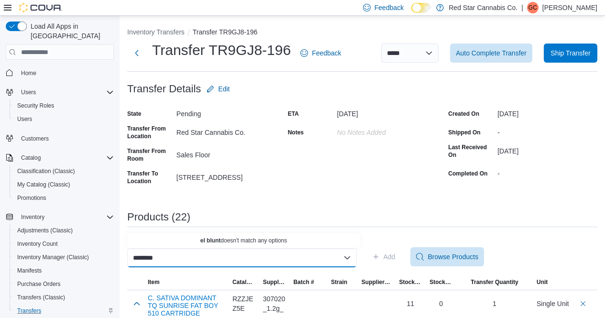
type input "*********"
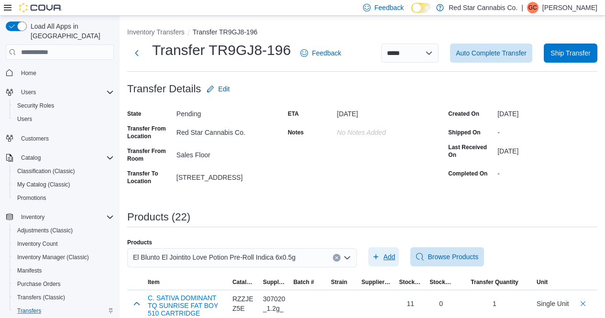
click at [388, 251] on span "Add" at bounding box center [383, 256] width 23 height 19
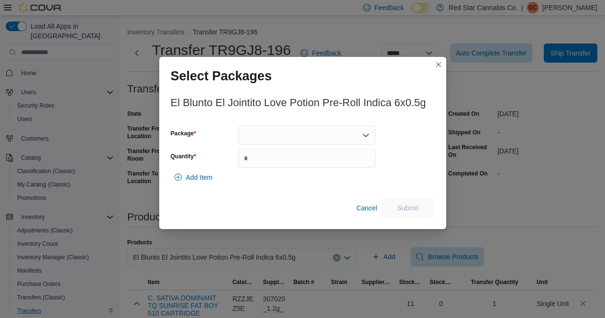
click at [325, 132] on div at bounding box center [306, 135] width 137 height 19
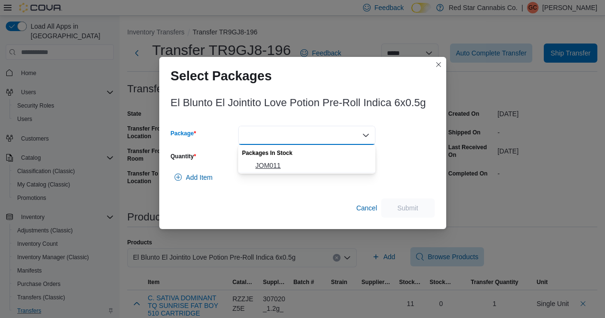
click at [272, 166] on span "JOM011" at bounding box center [312, 166] width 114 height 10
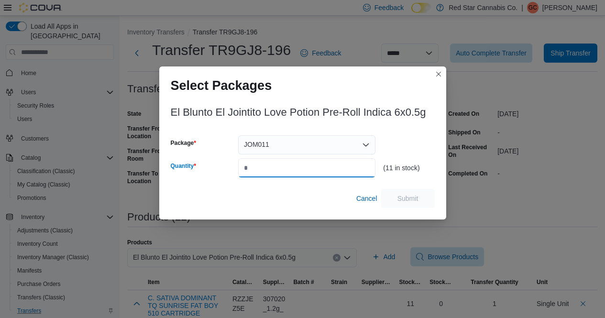
click at [272, 166] on input "Quantity" at bounding box center [306, 167] width 137 height 19
type input "*"
click at [408, 192] on span "Submit" at bounding box center [408, 197] width 42 height 19
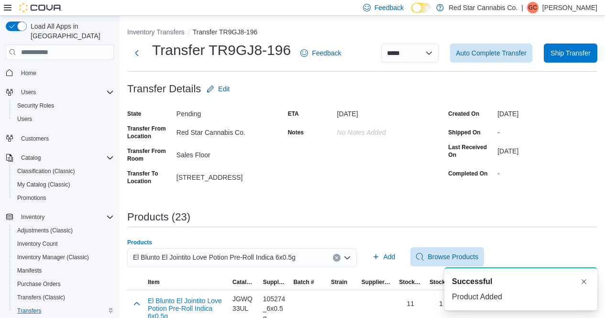
click at [338, 258] on icon "Clear input" at bounding box center [336, 258] width 2 height 2
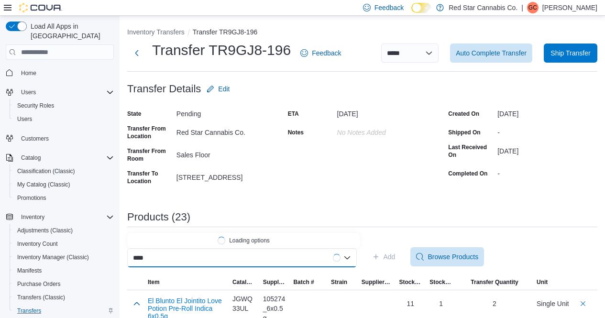
type input "*****"
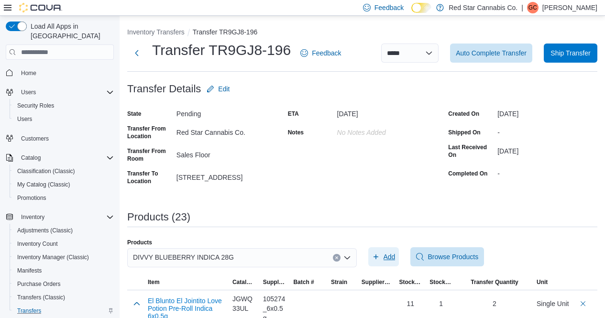
click at [387, 255] on span "Add" at bounding box center [383, 256] width 23 height 19
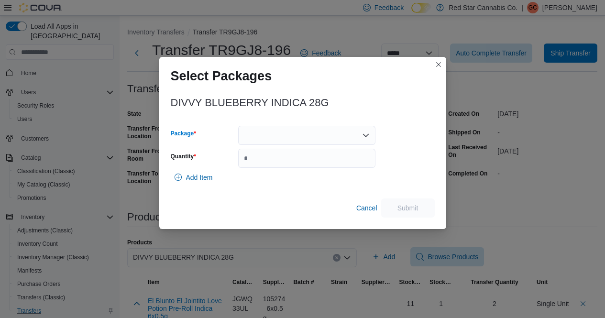
click at [308, 138] on div at bounding box center [306, 135] width 137 height 19
click at [264, 166] on span "11107" at bounding box center [312, 166] width 114 height 10
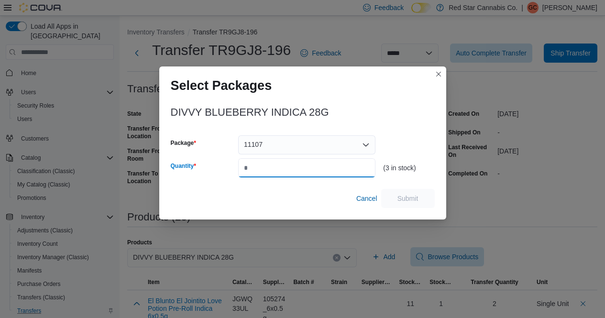
click at [264, 166] on input "Quantity" at bounding box center [306, 167] width 137 height 19
type input "*"
click at [420, 202] on span "Submit" at bounding box center [408, 197] width 42 height 19
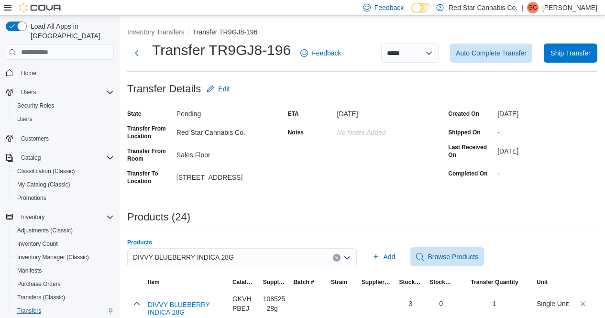
click at [338, 257] on icon "Clear input" at bounding box center [336, 258] width 2 height 2
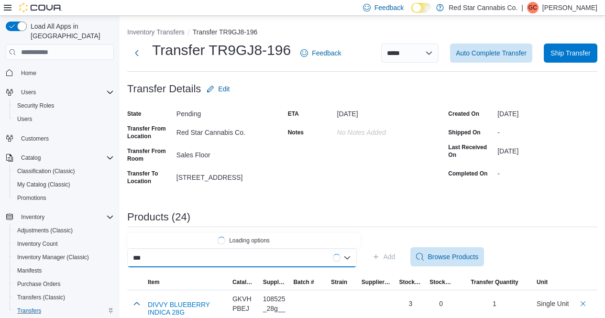
type input "****"
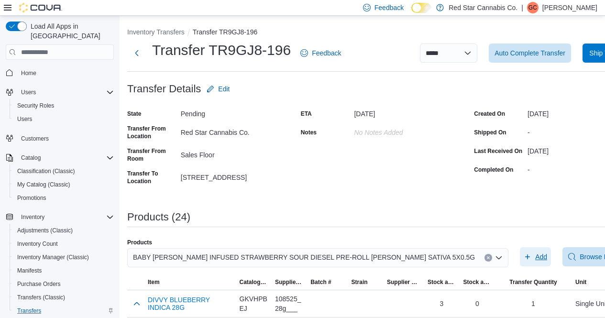
click at [535, 261] on span "Add" at bounding box center [541, 257] width 12 height 10
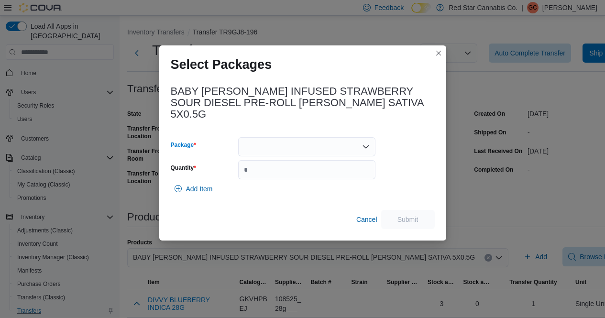
click at [333, 137] on div at bounding box center [306, 146] width 137 height 19
click at [269, 170] on span "J08156" at bounding box center [312, 171] width 114 height 10
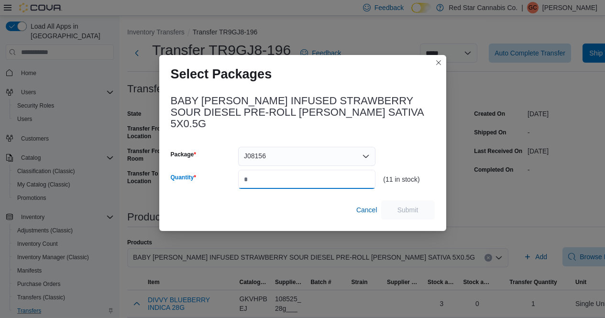
click at [269, 170] on input "Quantity" at bounding box center [306, 179] width 137 height 19
type input "*"
click at [399, 206] on span "Submit" at bounding box center [408, 210] width 21 height 10
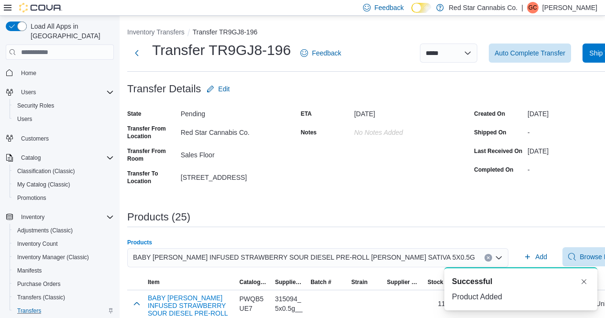
click at [487, 259] on icon "Clear input" at bounding box center [488, 258] width 2 height 2
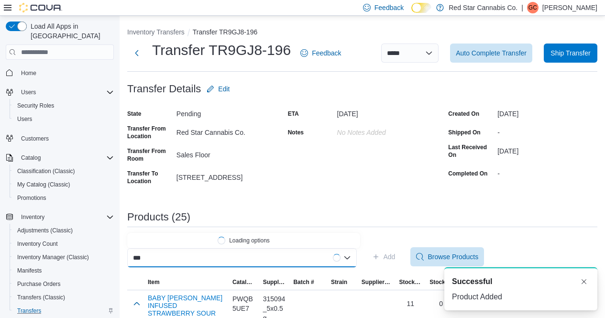
type input "****"
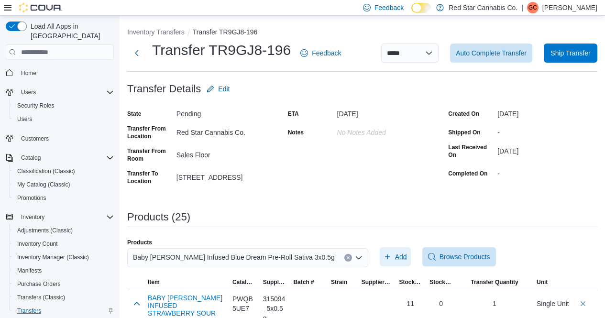
click at [395, 256] on span "Add" at bounding box center [401, 257] width 12 height 10
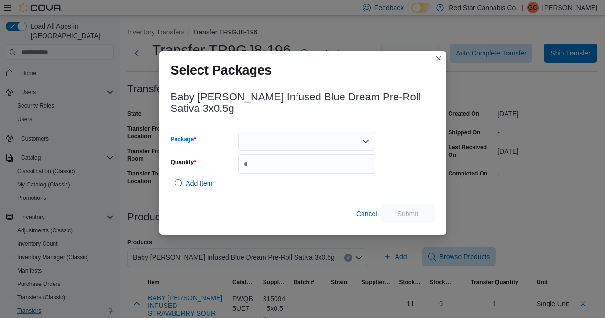
click at [353, 132] on div at bounding box center [306, 141] width 137 height 19
click at [288, 162] on span "J07947" at bounding box center [312, 166] width 114 height 10
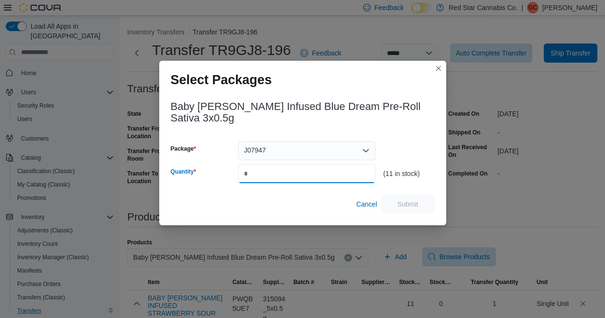
click at [288, 164] on input "Quantity" at bounding box center [306, 173] width 137 height 19
type input "*"
click at [409, 199] on span "Submit" at bounding box center [408, 204] width 21 height 10
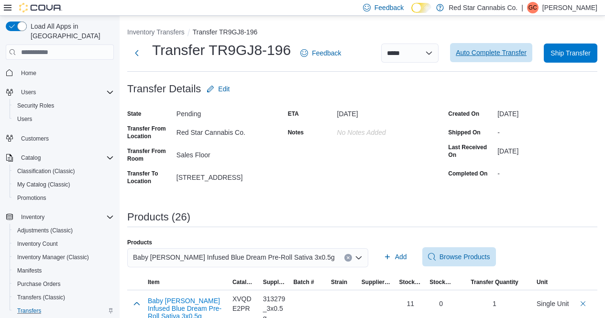
click at [483, 47] on span "Auto Complete Transfer" at bounding box center [491, 52] width 71 height 19
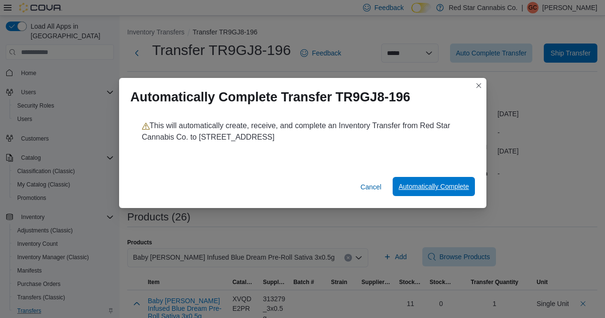
click at [416, 183] on span "Automatically Complete" at bounding box center [434, 187] width 70 height 10
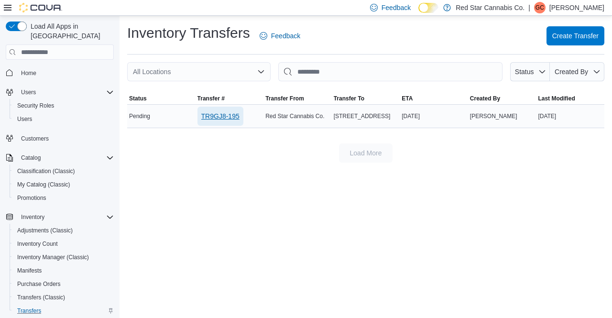
click at [208, 110] on span "TR9GJ8-195" at bounding box center [220, 116] width 38 height 19
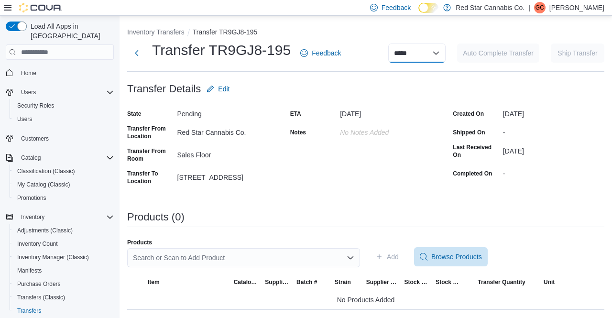
click at [420, 53] on select "**********" at bounding box center [416, 53] width 57 height 19
select select "**********"
click at [388, 44] on select "**********" at bounding box center [416, 53] width 57 height 19
select select
